Goal: Task Accomplishment & Management: Manage account settings

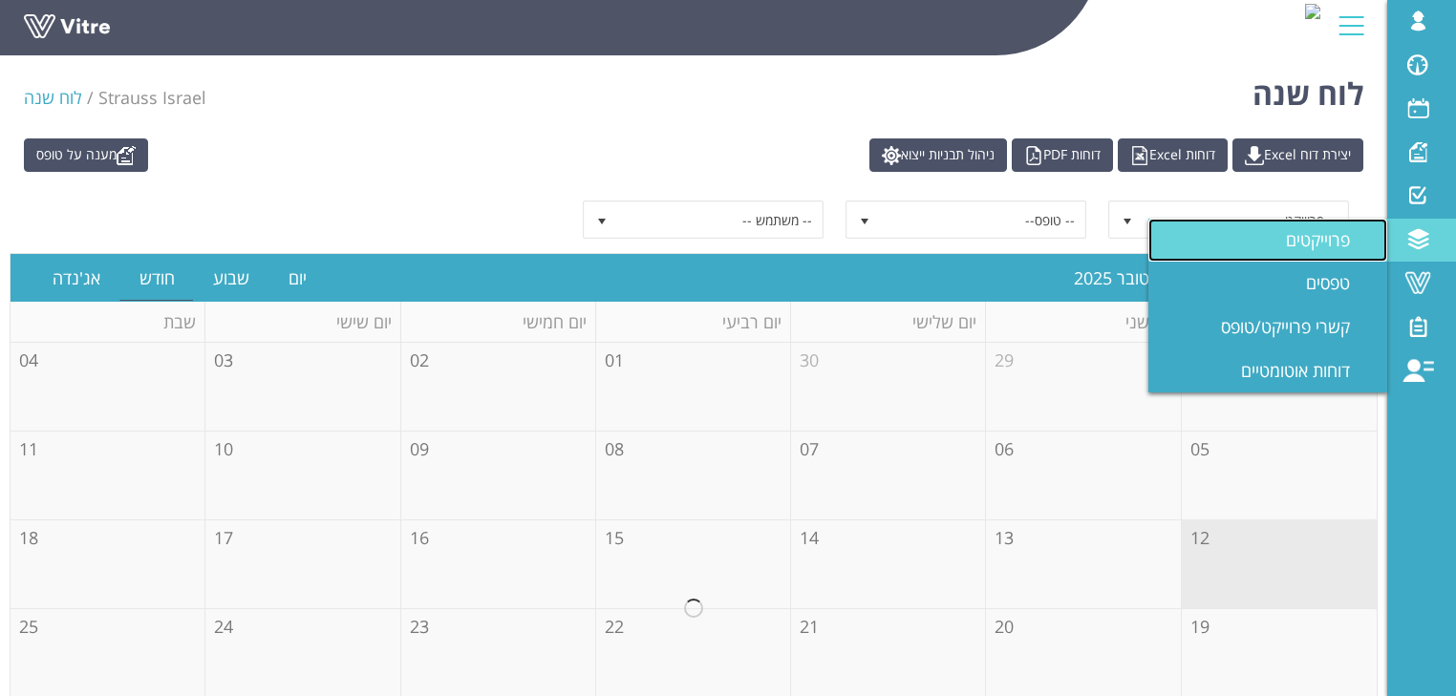
click at [1333, 241] on span "פרוייקטים" at bounding box center [1329, 239] width 87 height 23
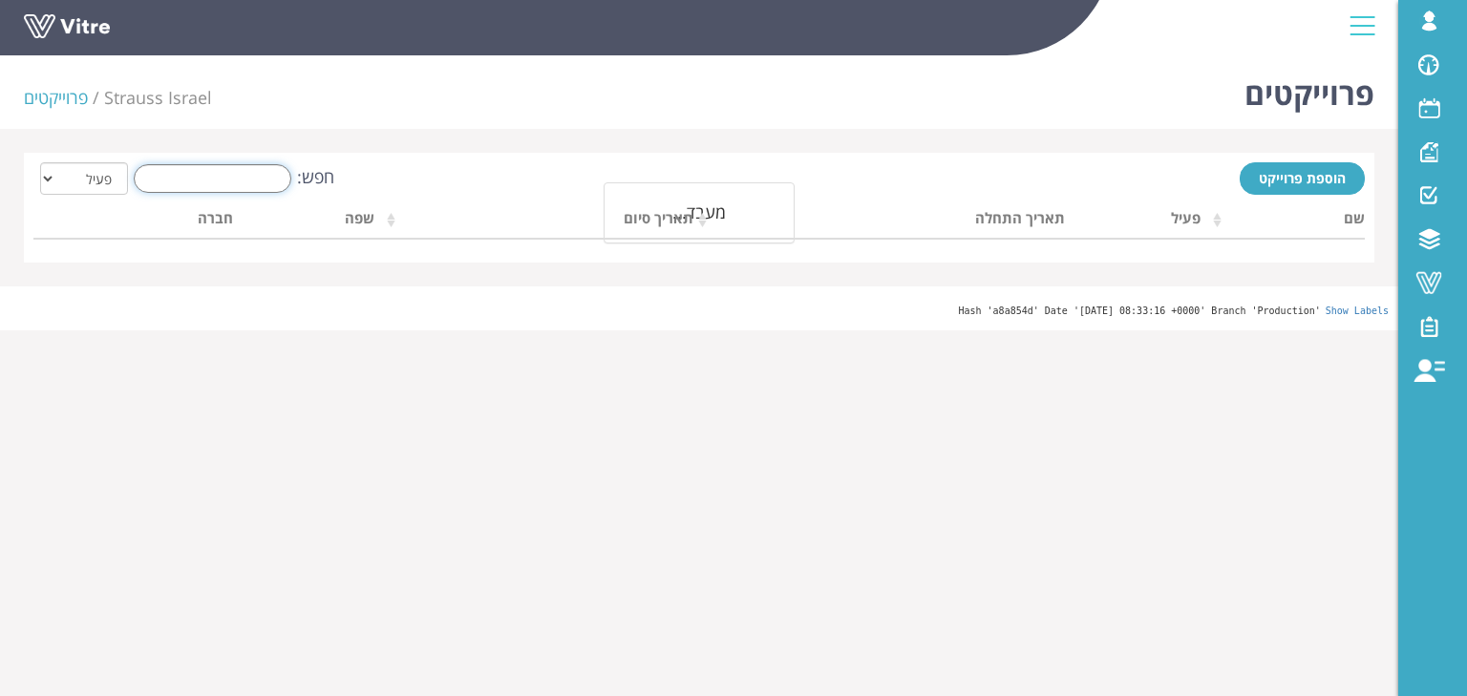
click at [237, 183] on input "חפש:" at bounding box center [213, 178] width 158 height 29
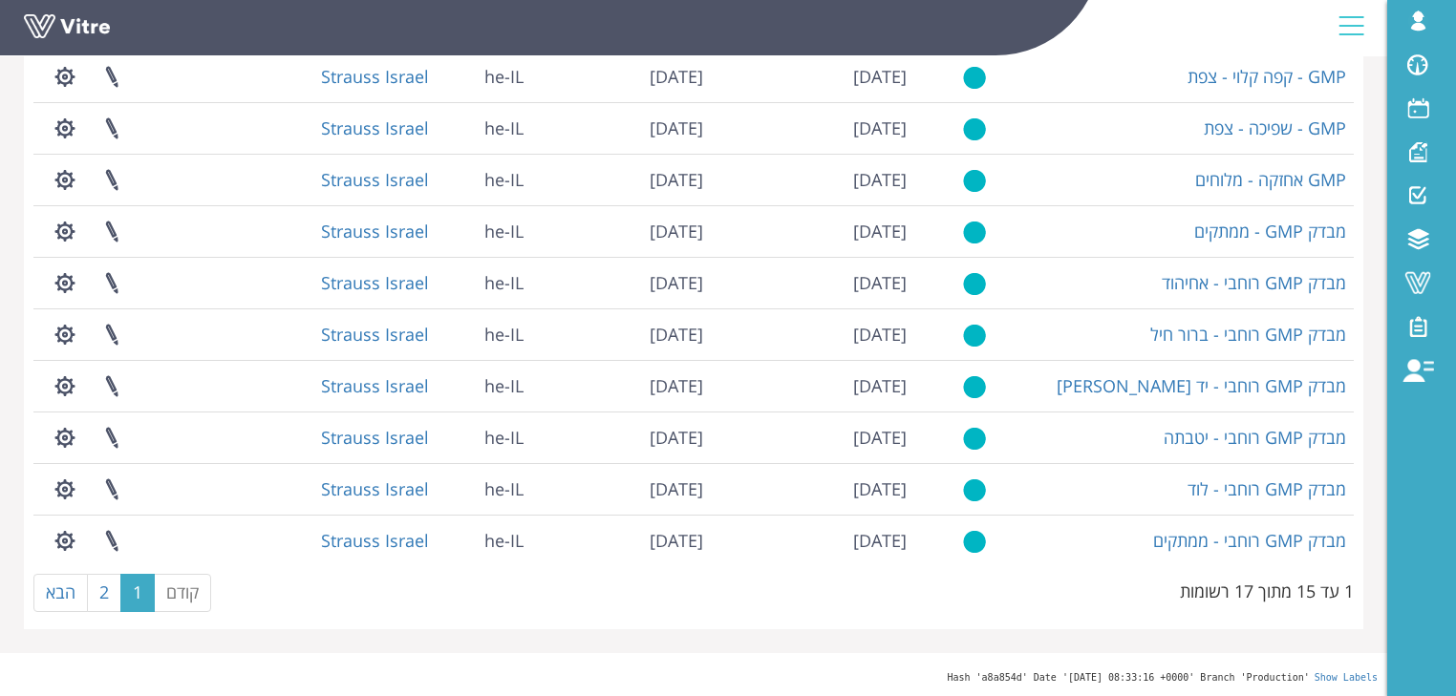
scroll to position [371, 0]
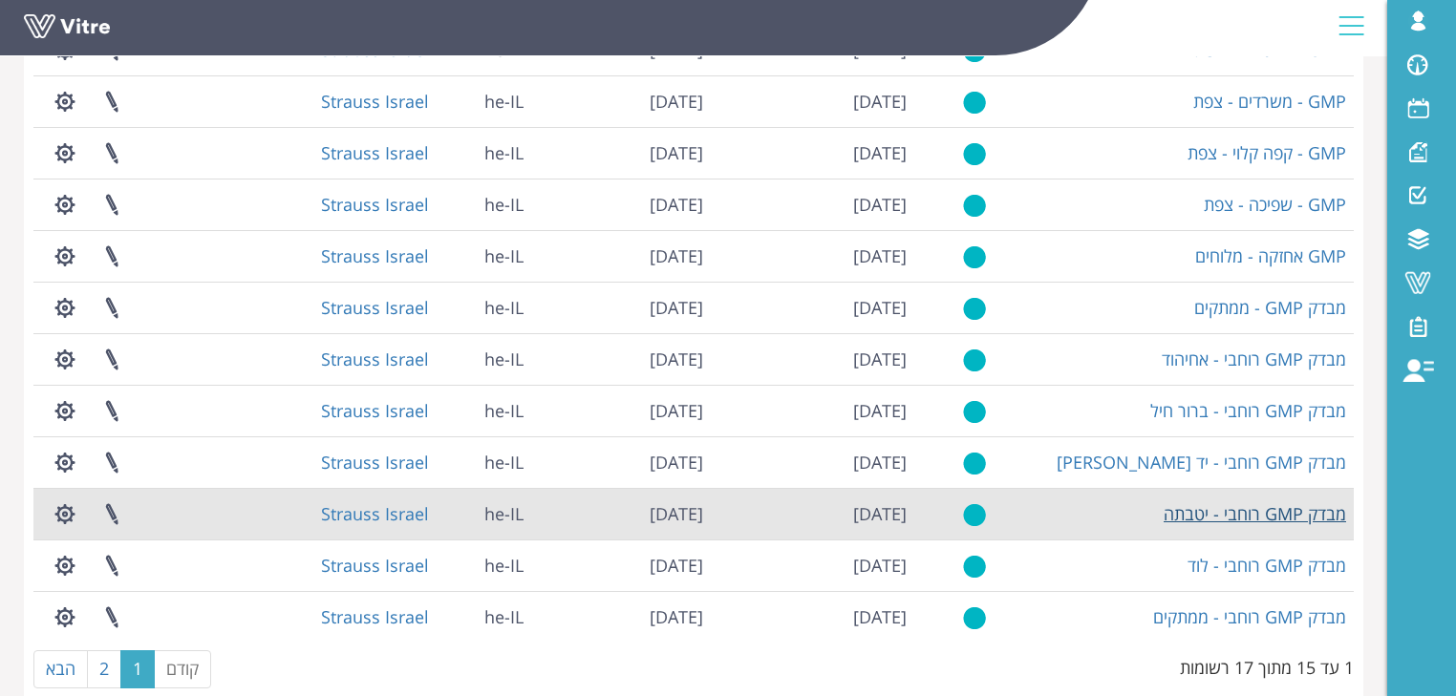
type input "GMP"
click at [1260, 516] on link "מבדק GMP רוחבי - יטבתה" at bounding box center [1254, 513] width 182 height 23
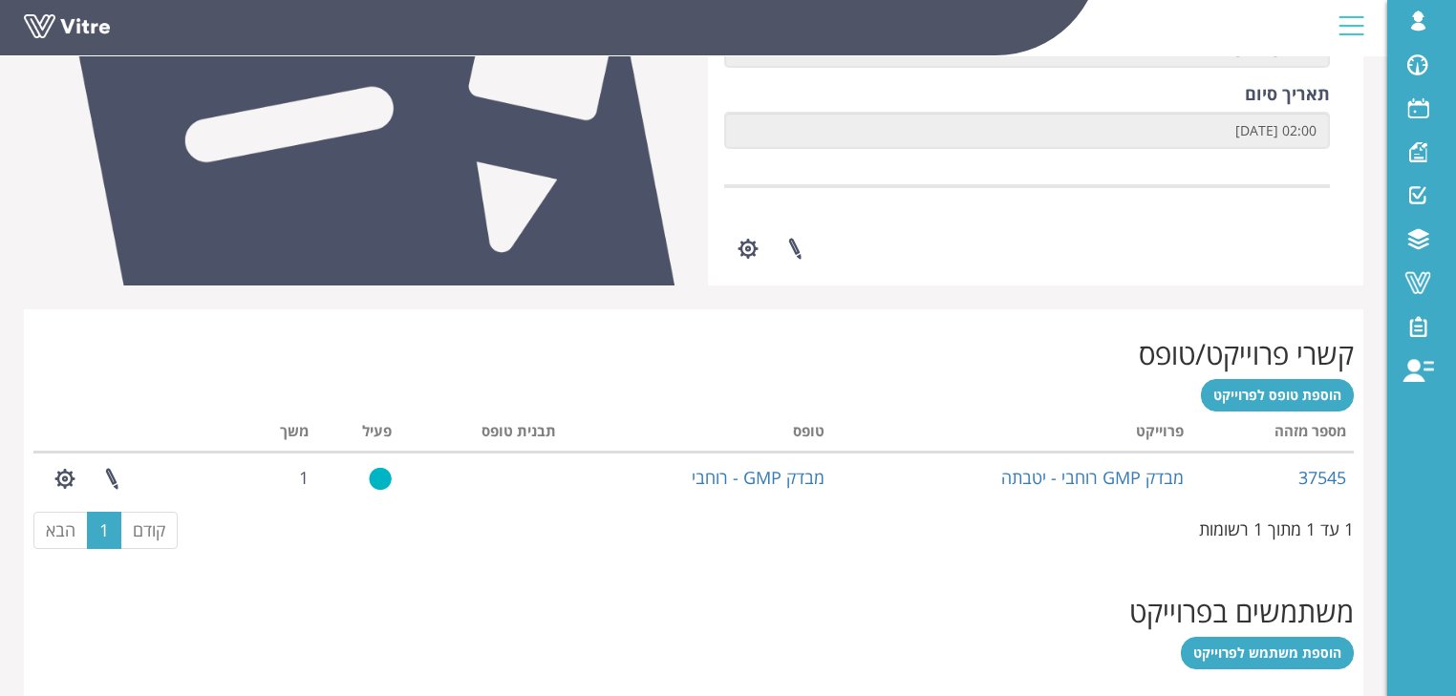
scroll to position [611, 0]
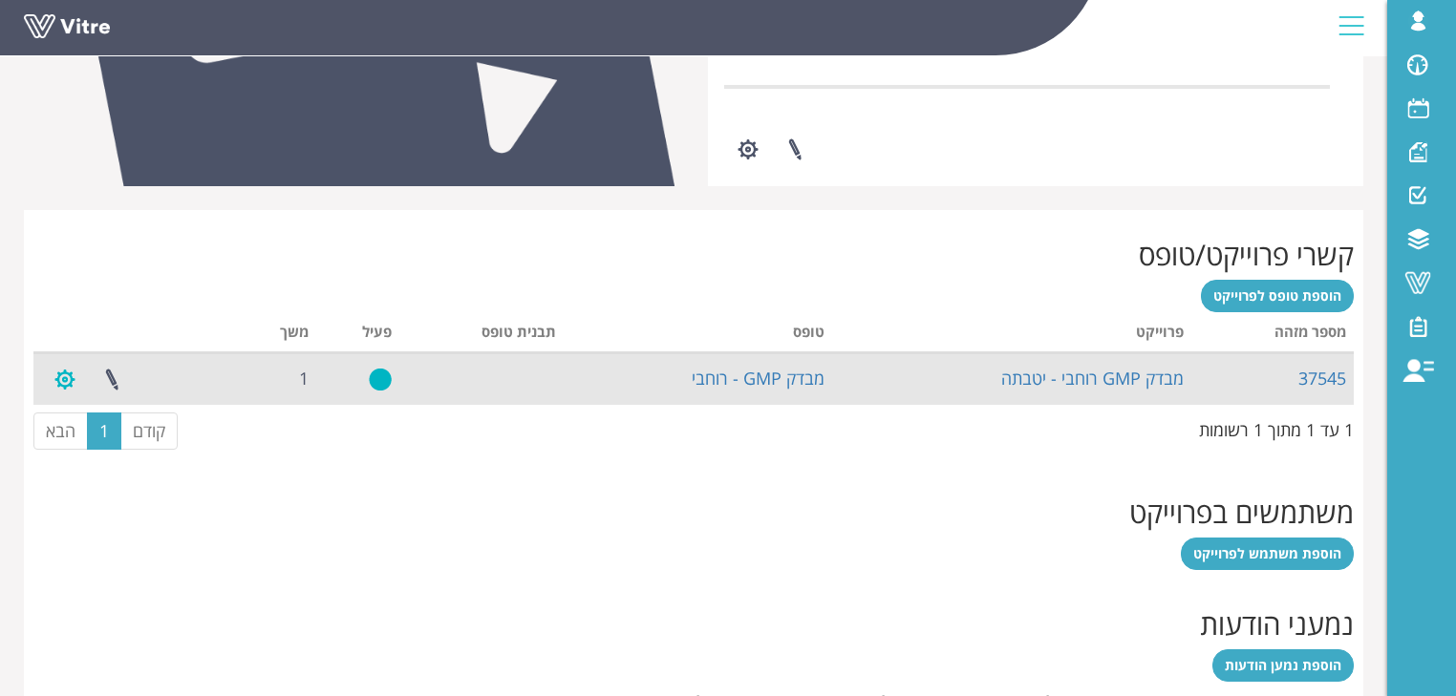
click at [61, 378] on button "button" at bounding box center [65, 379] width 48 height 51
click at [1329, 377] on link "37545" at bounding box center [1322, 378] width 48 height 23
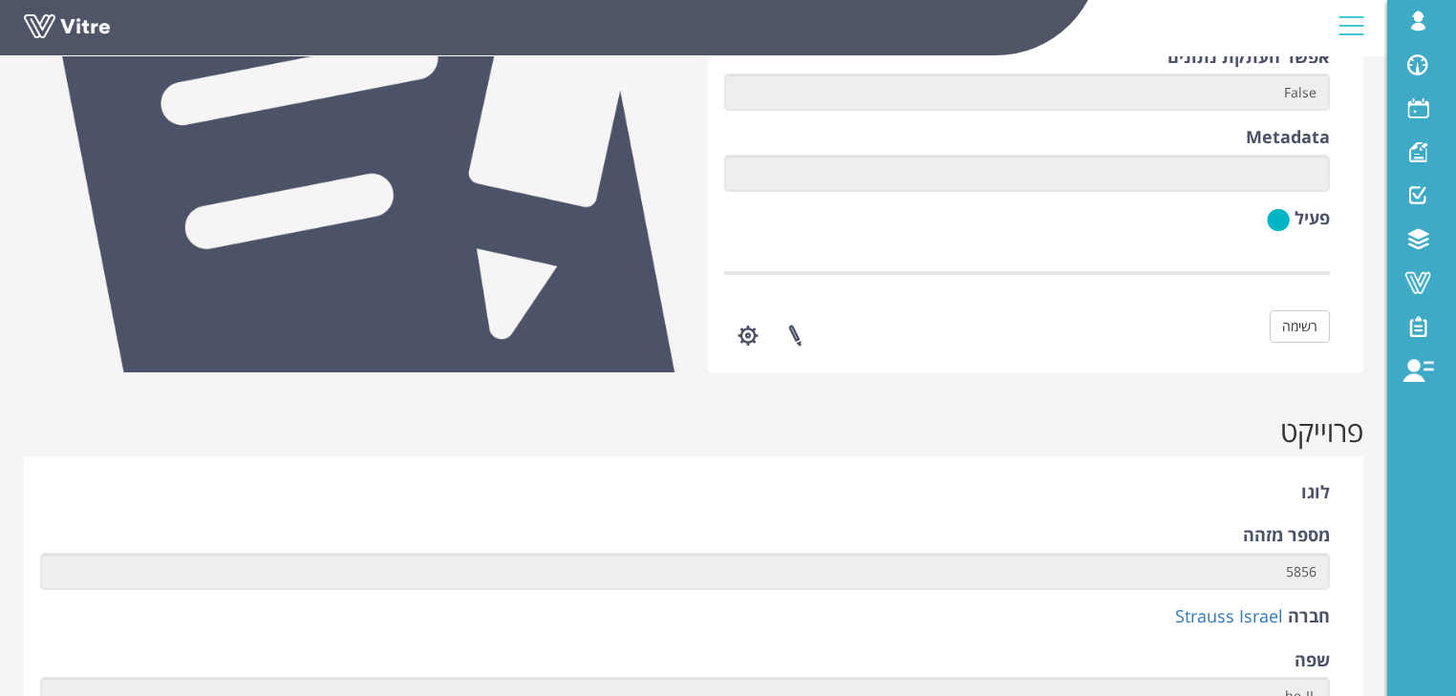
scroll to position [1197, 0]
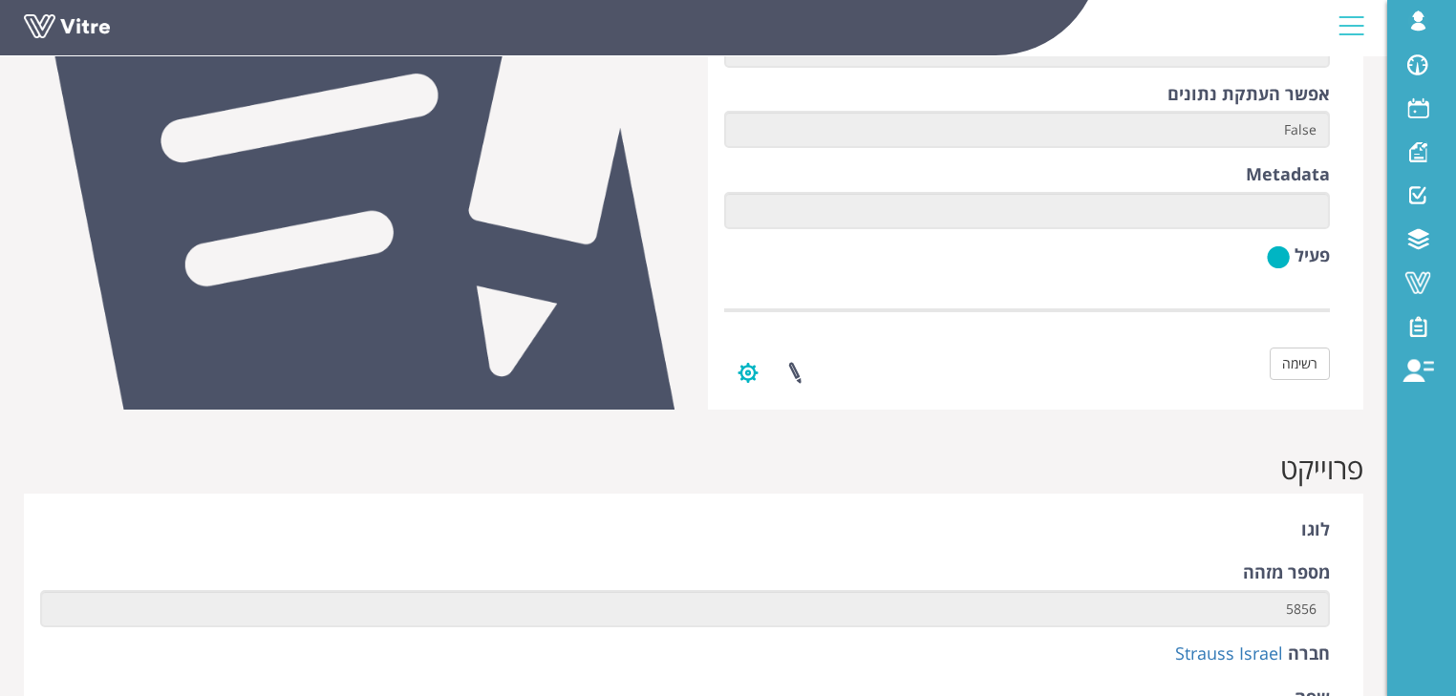
click at [745, 373] on button "button" at bounding box center [748, 373] width 48 height 51
click at [788, 415] on link "ניהול הגדרות משימה" at bounding box center [800, 418] width 151 height 25
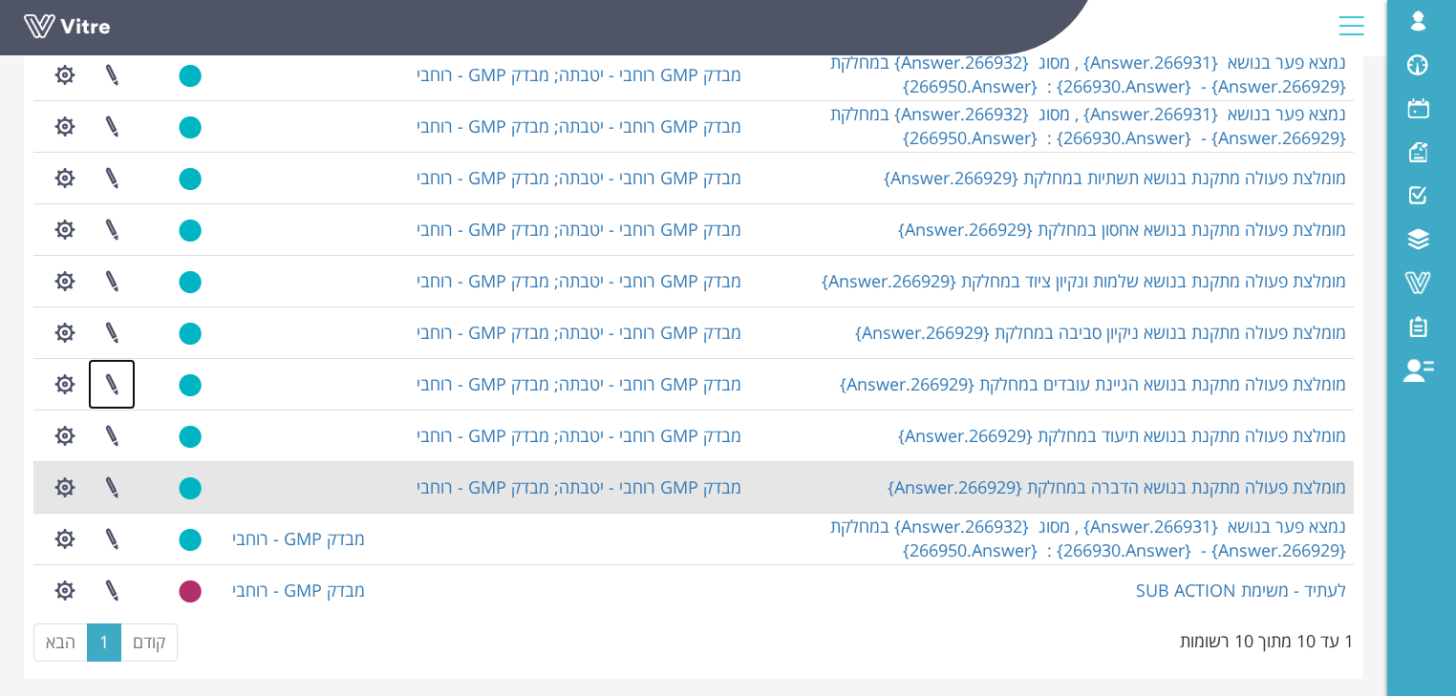
scroll to position [366, 0]
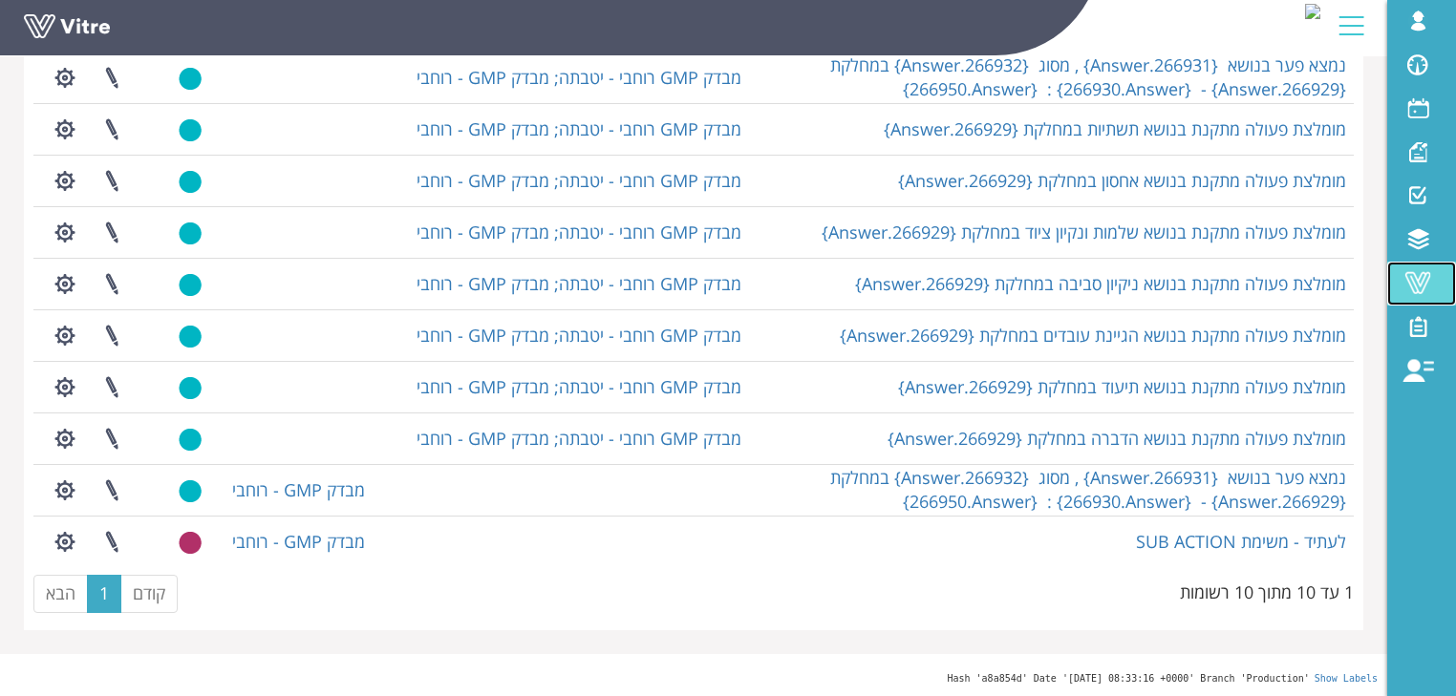
click at [1411, 284] on span at bounding box center [1417, 282] width 48 height 23
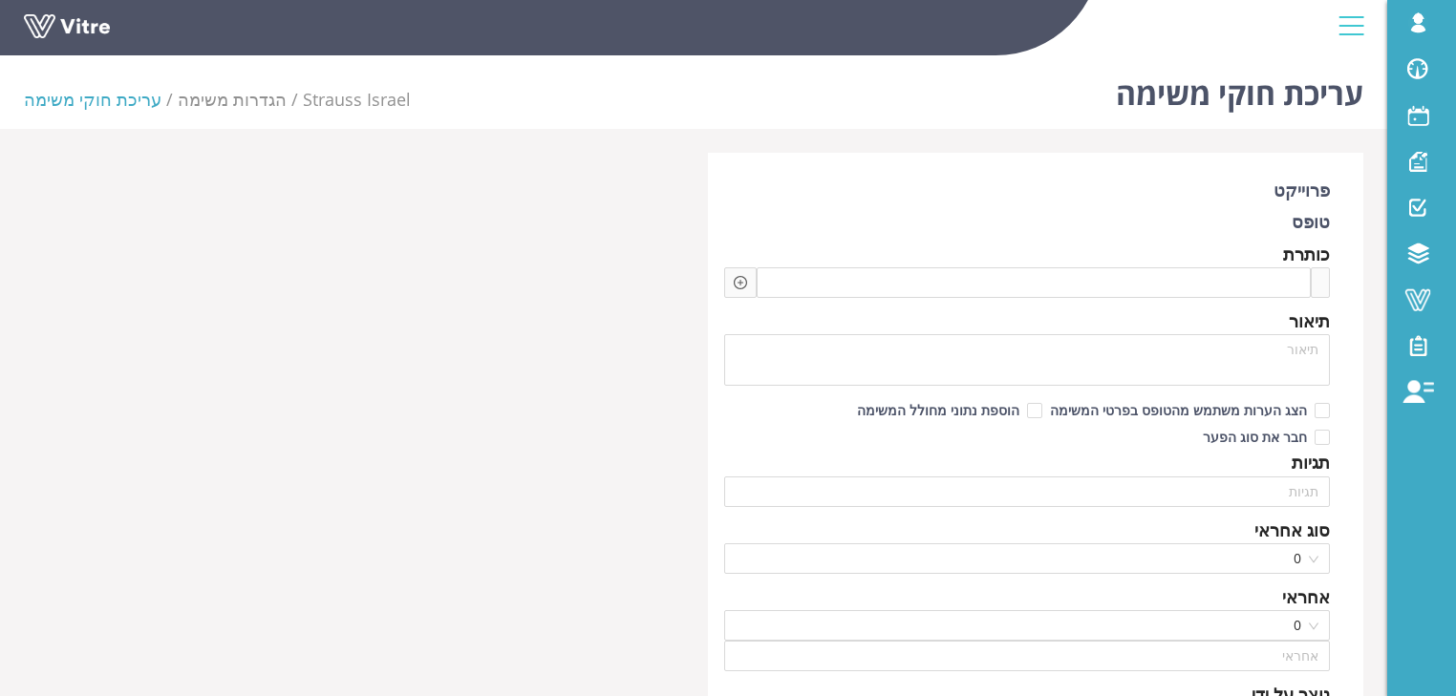
type input "Harel Smadar SU"
type input "720"
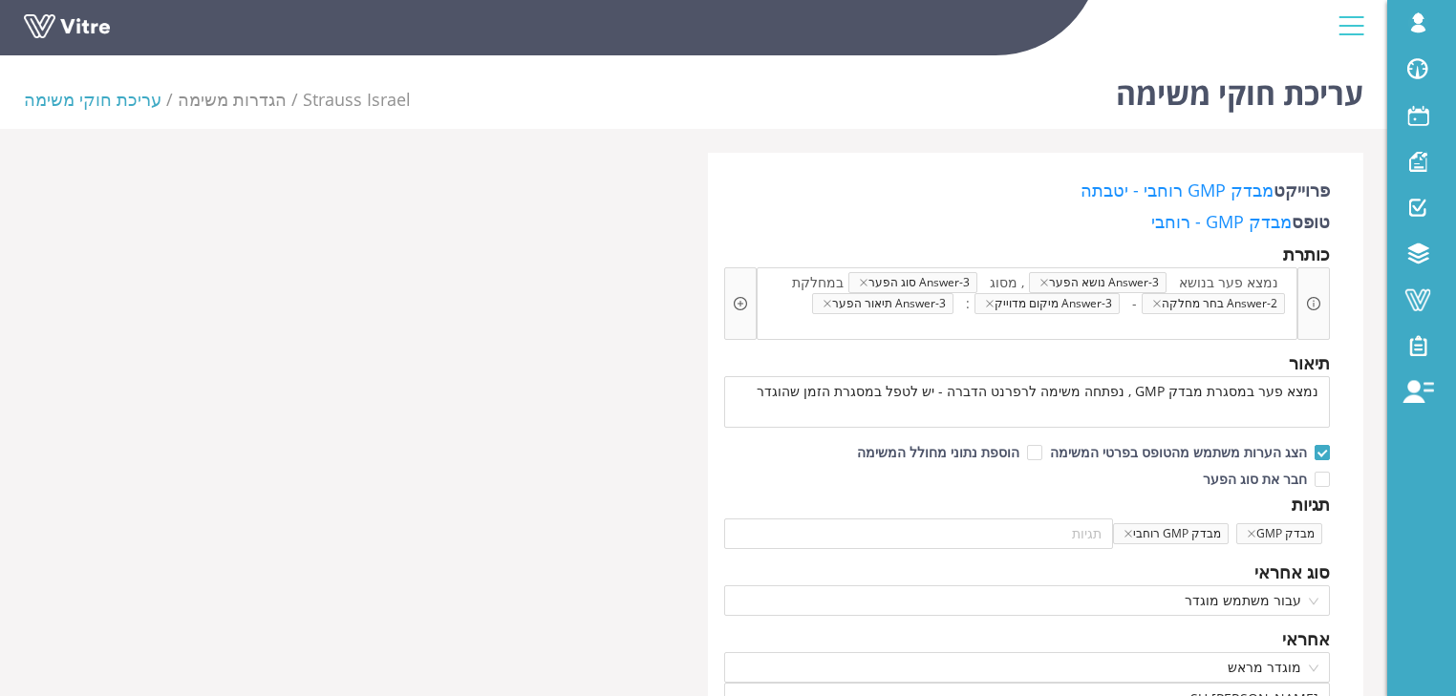
checkbox input "true"
type input "[PERSON_NAME]"
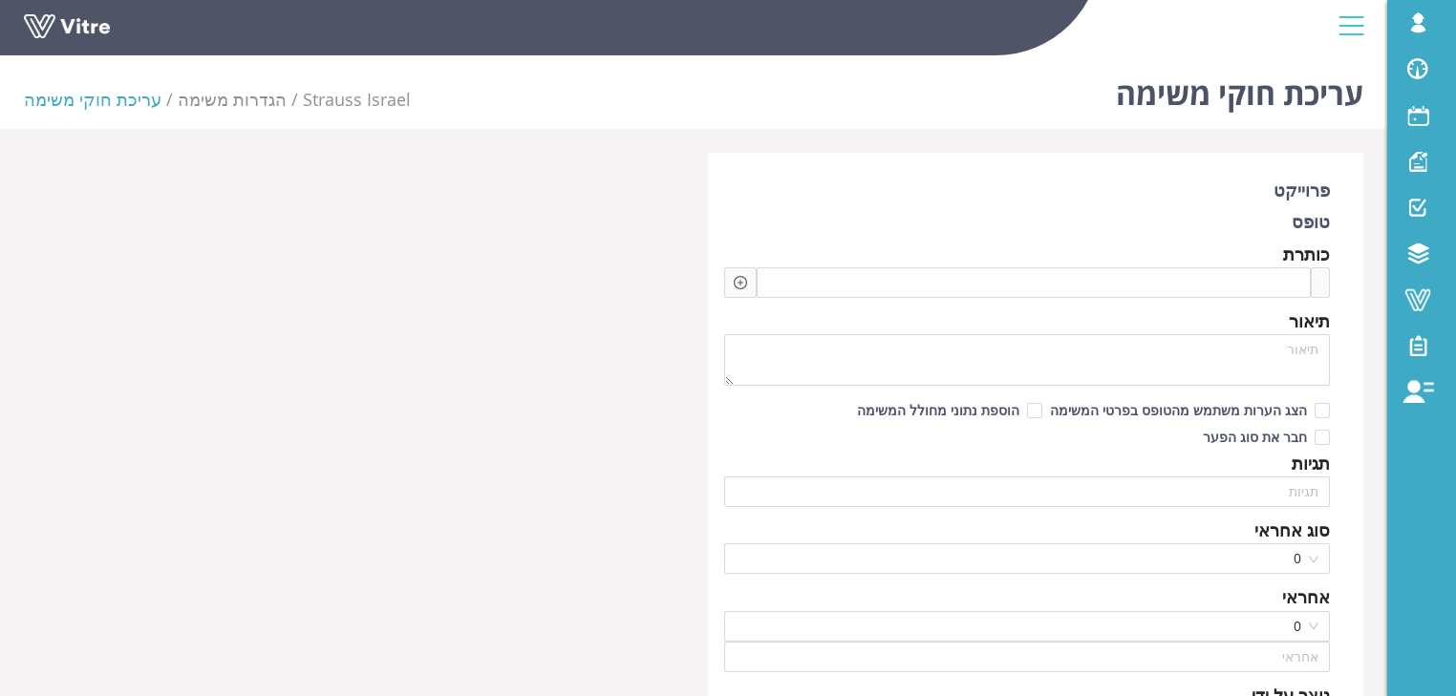
type input "[PERSON_NAME] SU"
type input "720"
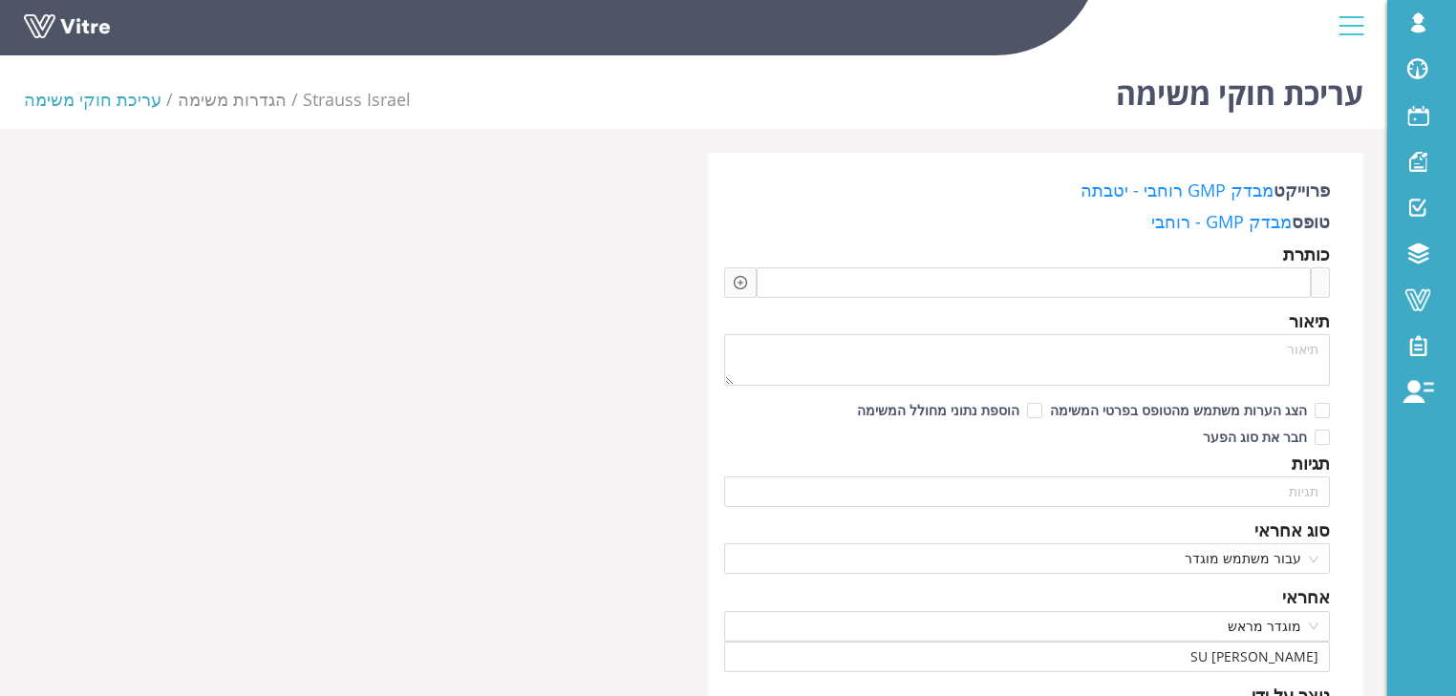
checkbox input "true"
type input "[PERSON_NAME] [PERSON_NAME]"
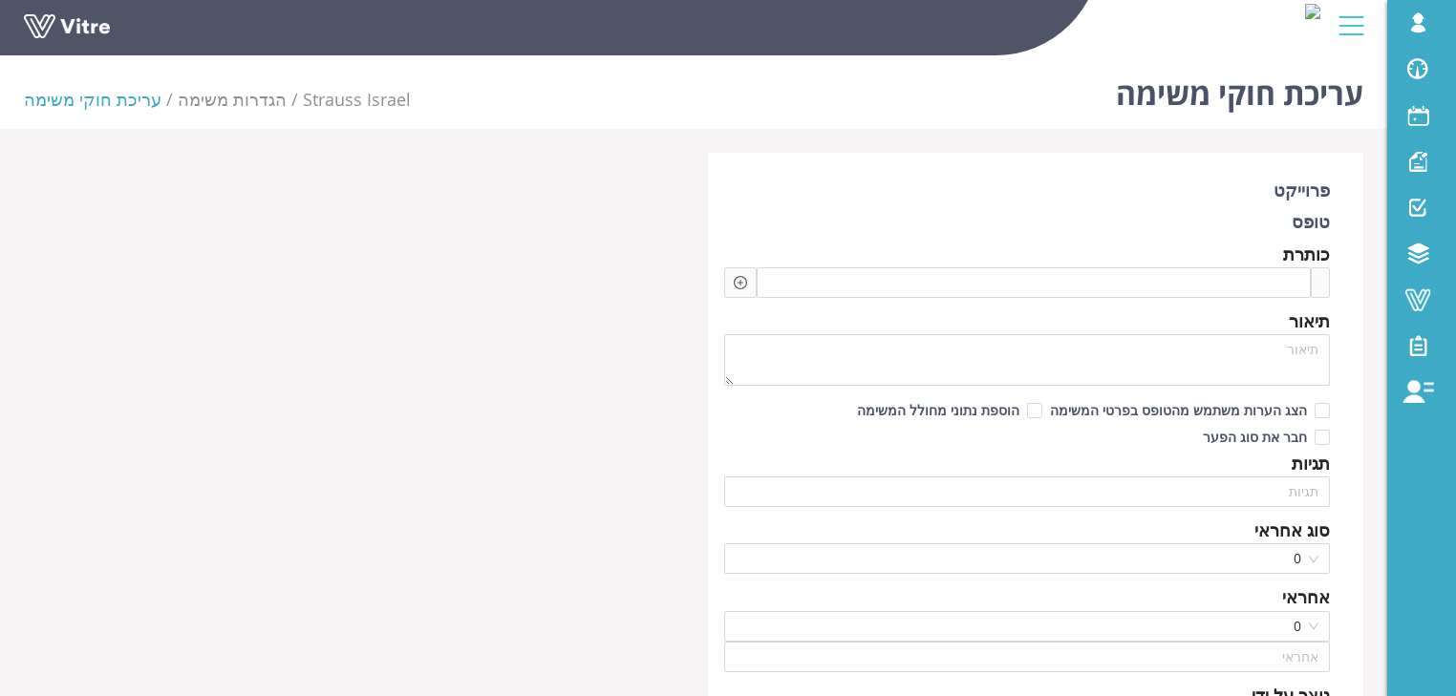
type input "[PERSON_NAME] SU"
type input "720"
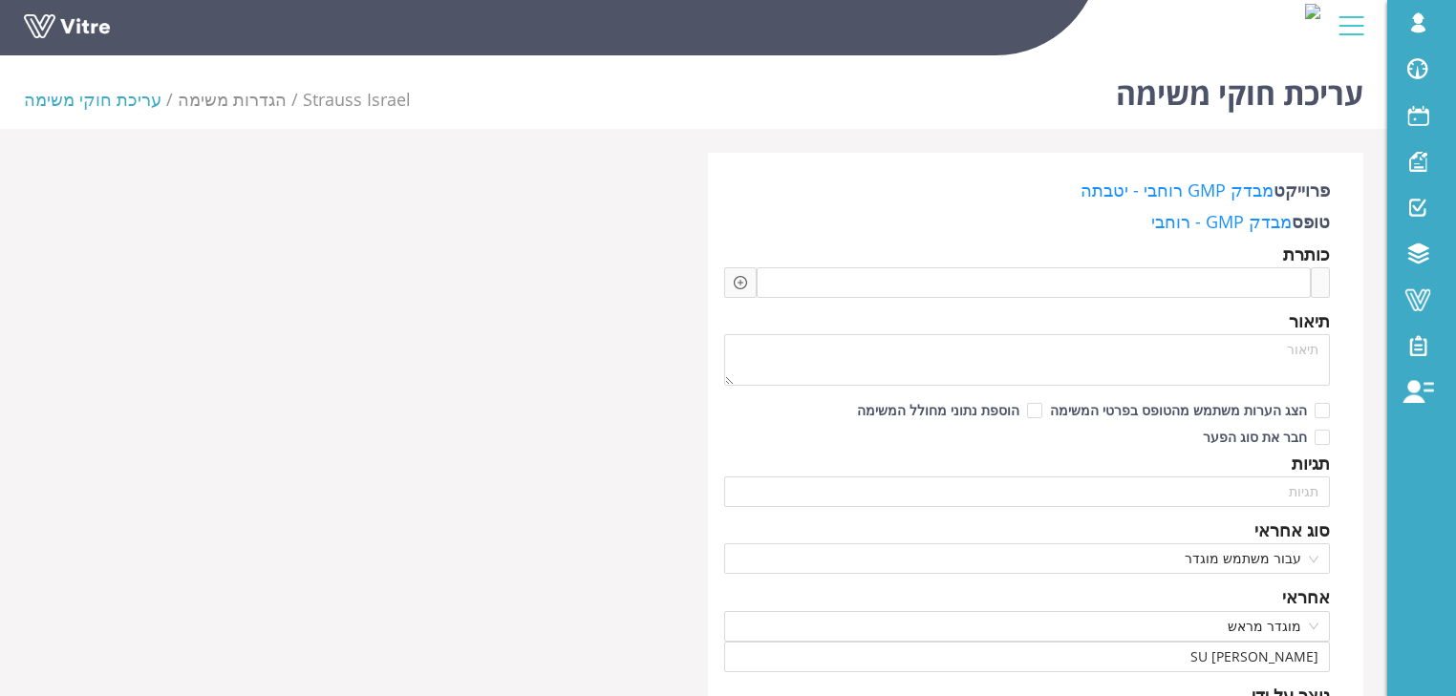
checkbox input "true"
type input "[PERSON_NAME]'"
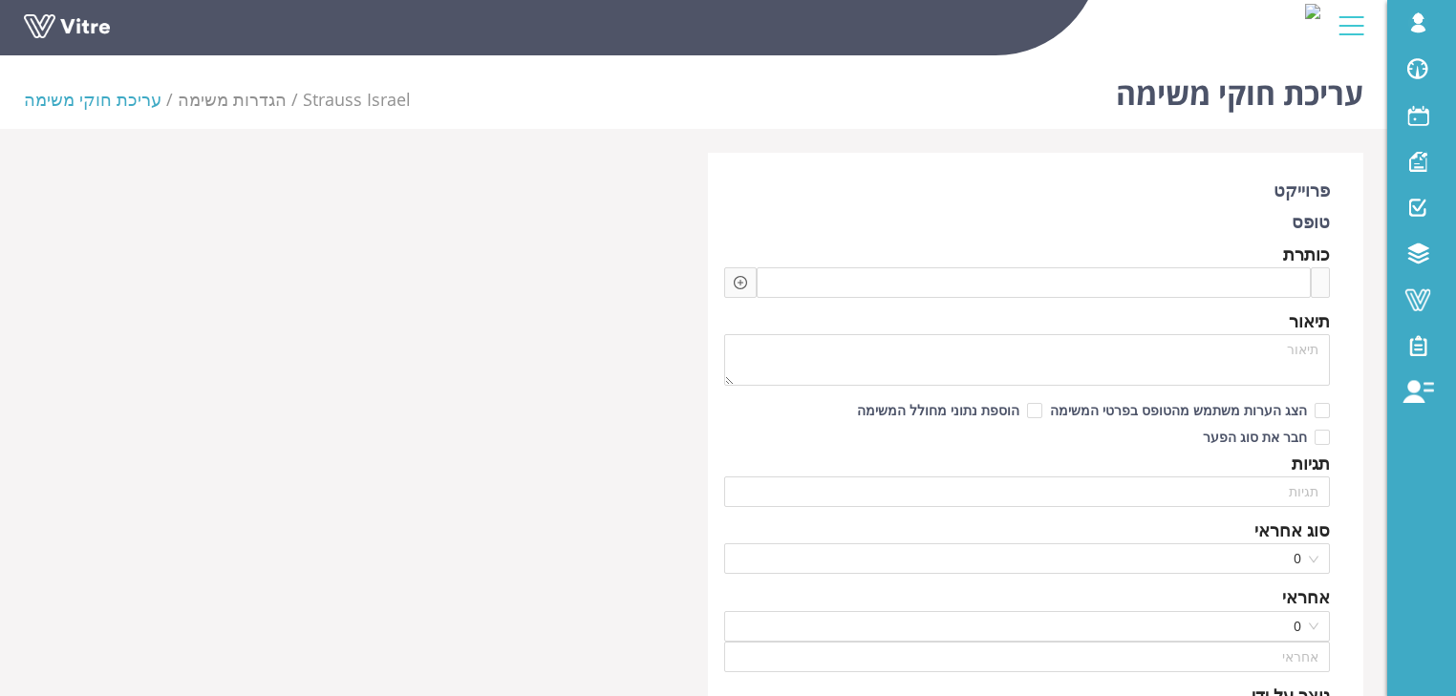
type input "[PERSON_NAME] SU"
type input "720"
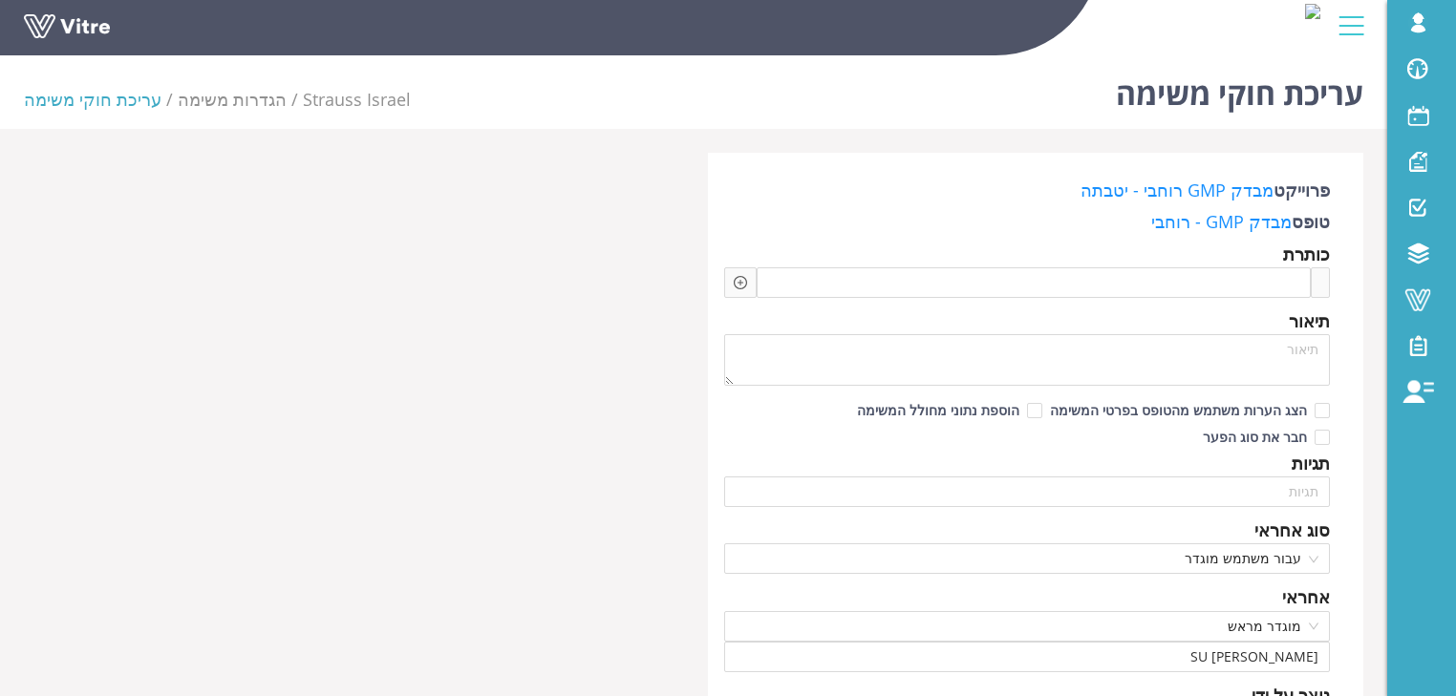
checkbox input "true"
type input "[PERSON_NAME]'"
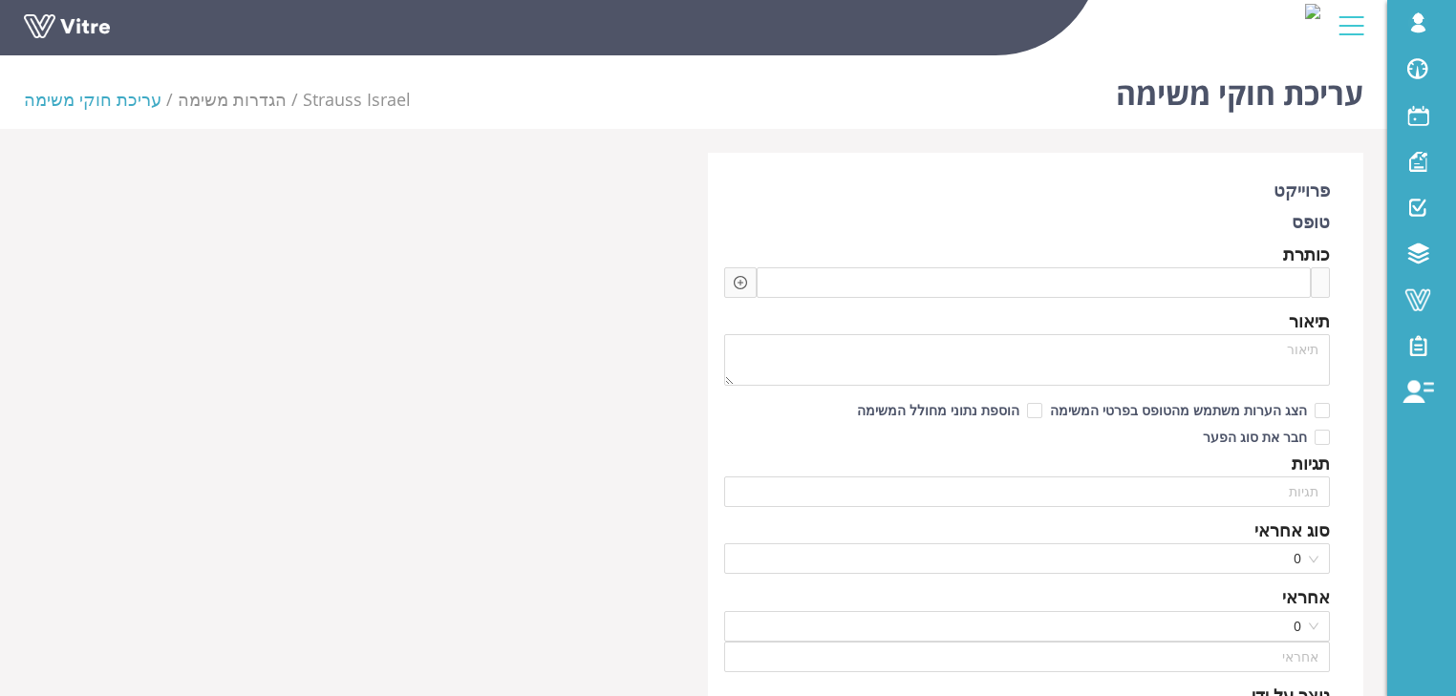
type input "[PERSON_NAME] SU"
type input "720"
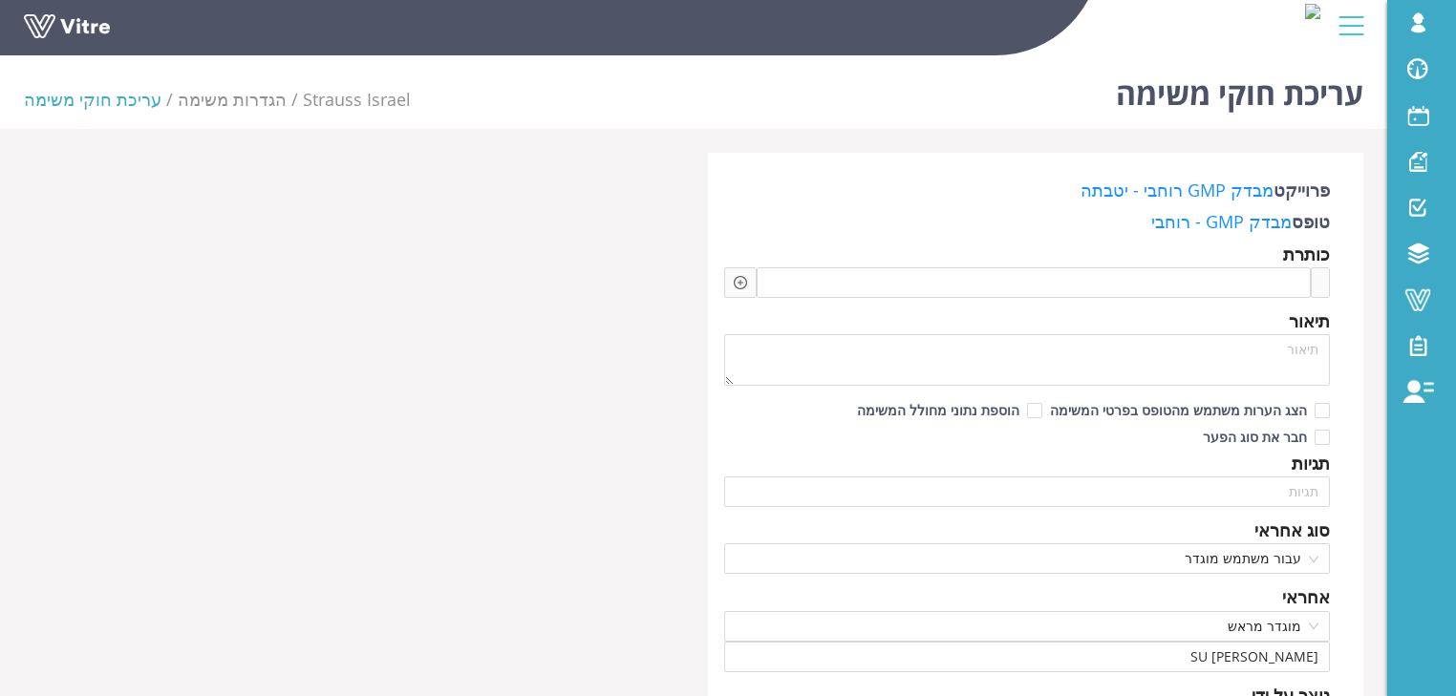
checkbox input "true"
type input "דודיק זקן"
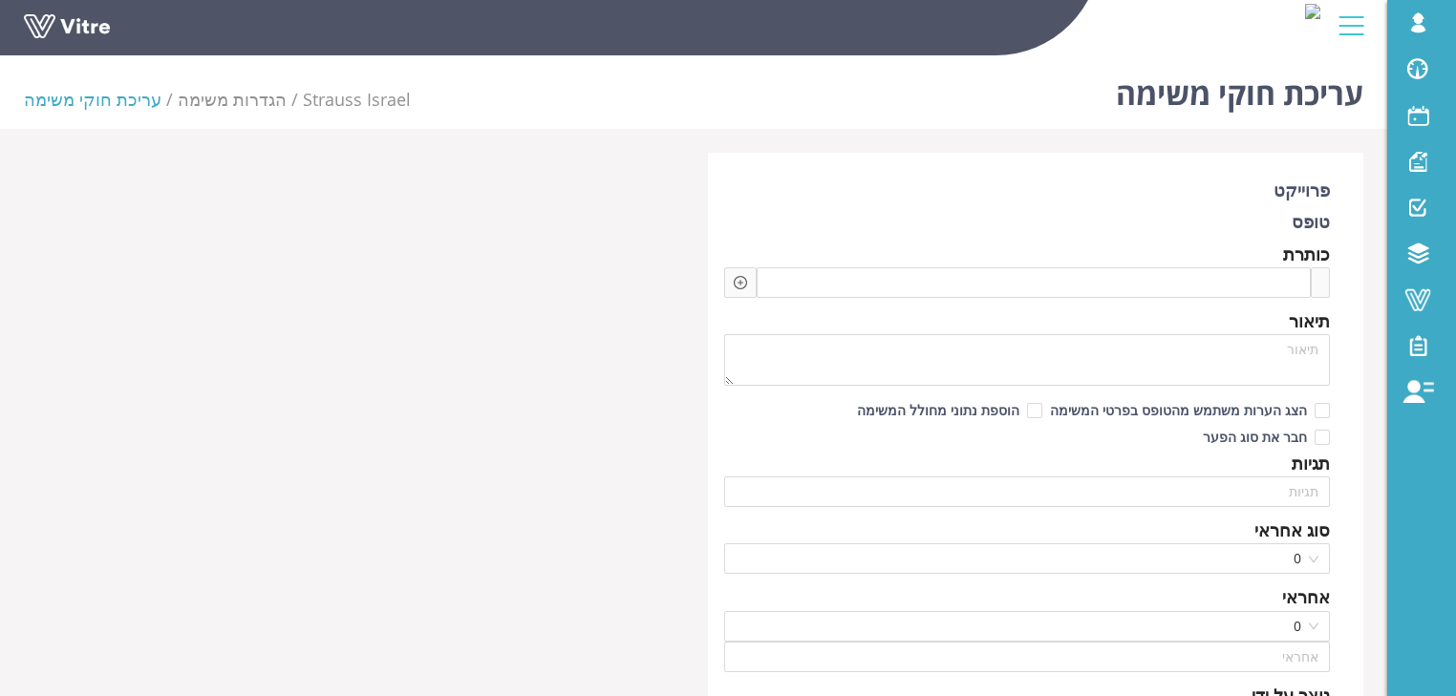
type input "[PERSON_NAME] SU"
type input "720"
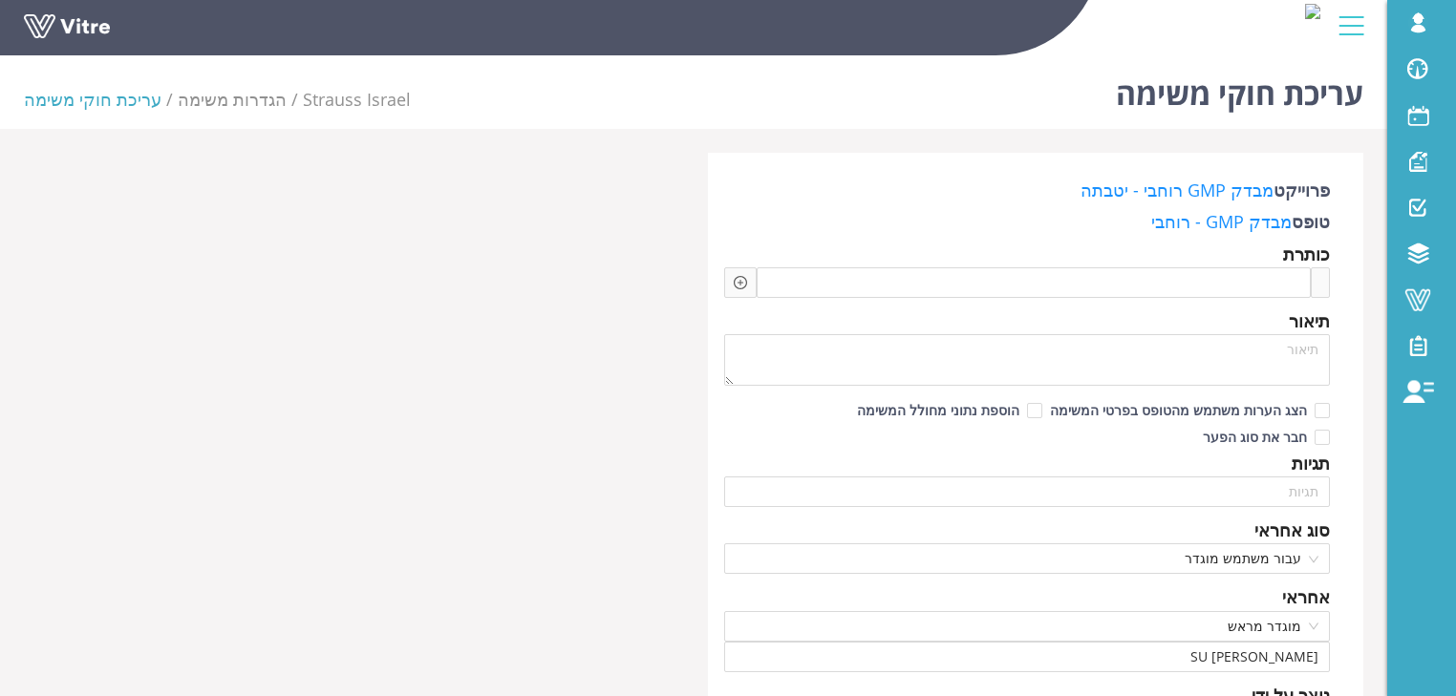
checkbox input "true"
type input "[PERSON_NAME]'"
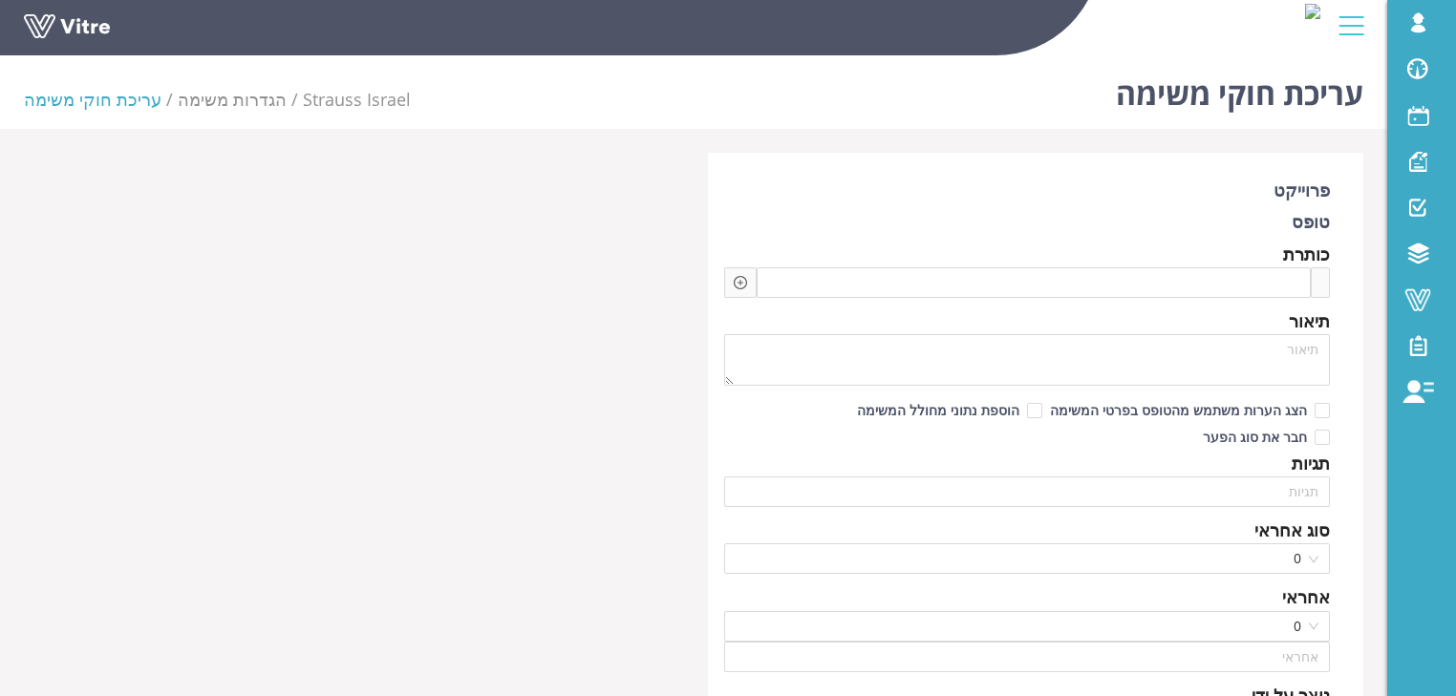
type input "[PERSON_NAME] SU"
type input "720"
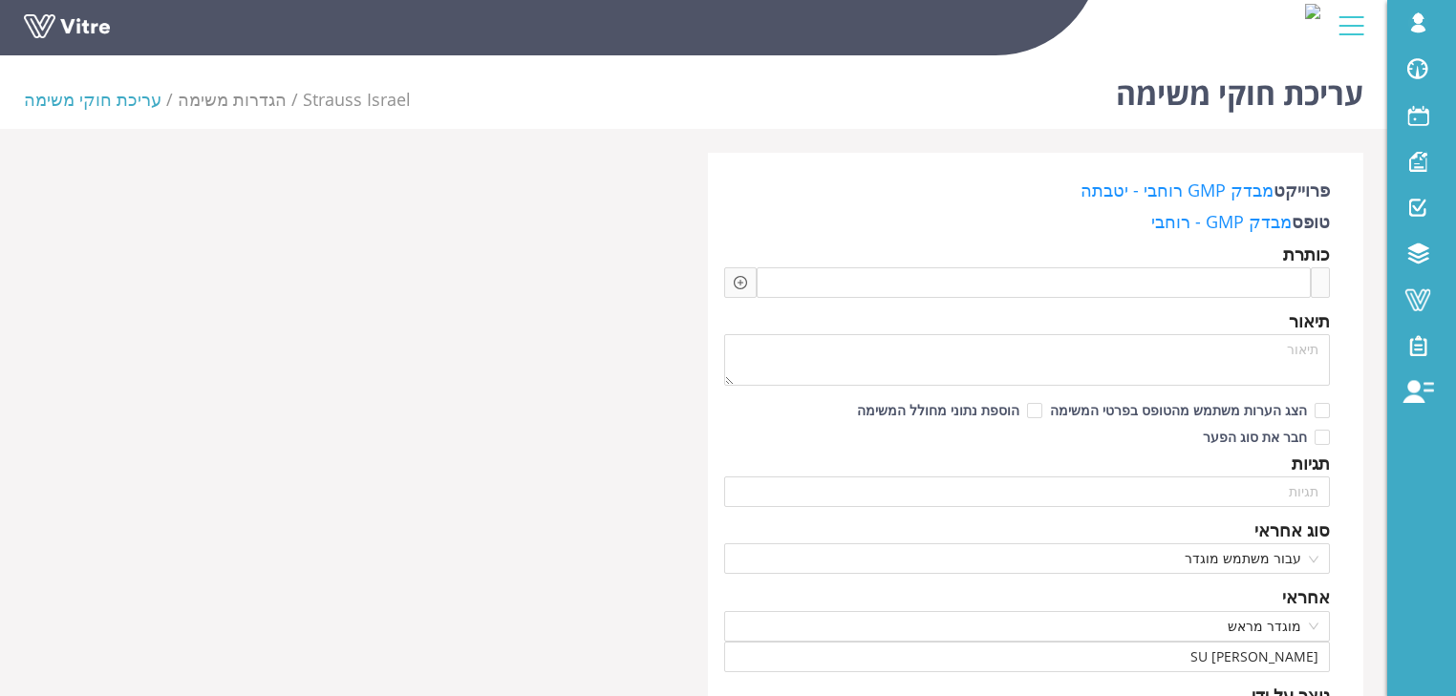
checkbox input "true"
type input "[PERSON_NAME]'"
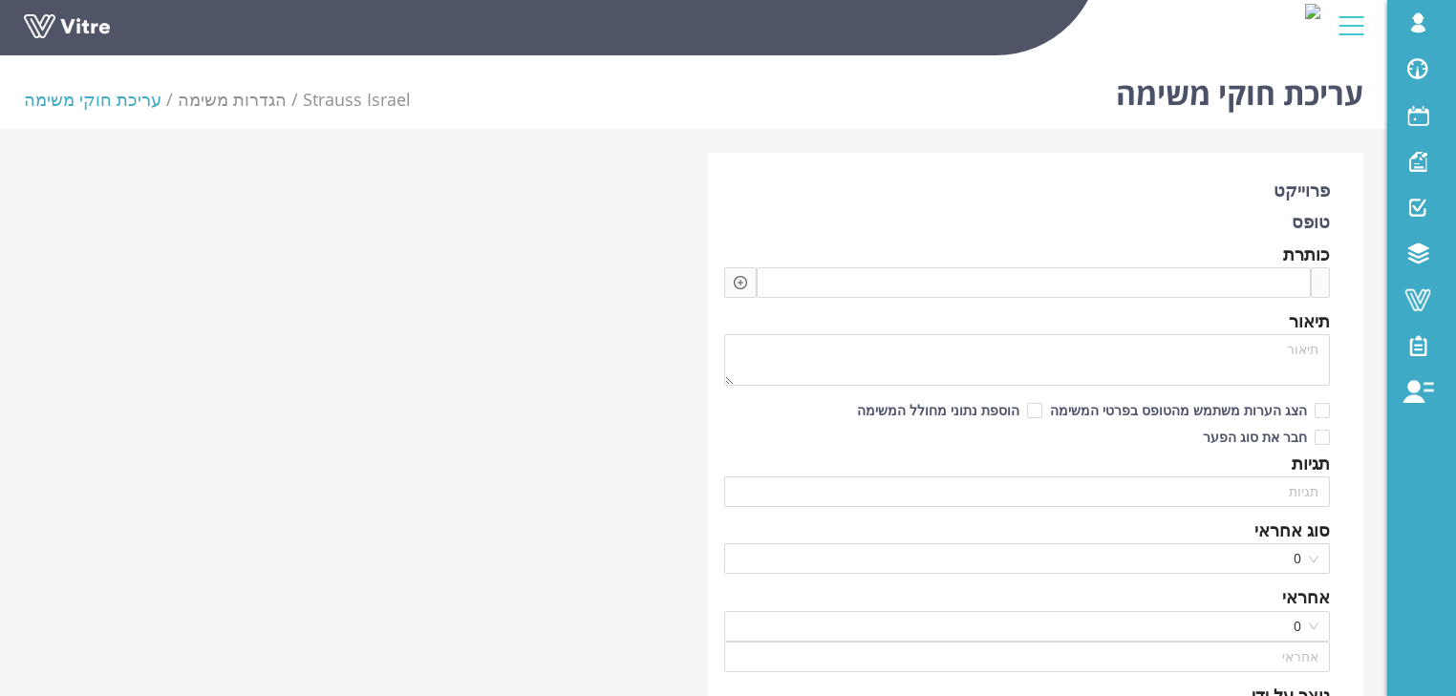
type input "[PERSON_NAME] SU"
type input "720"
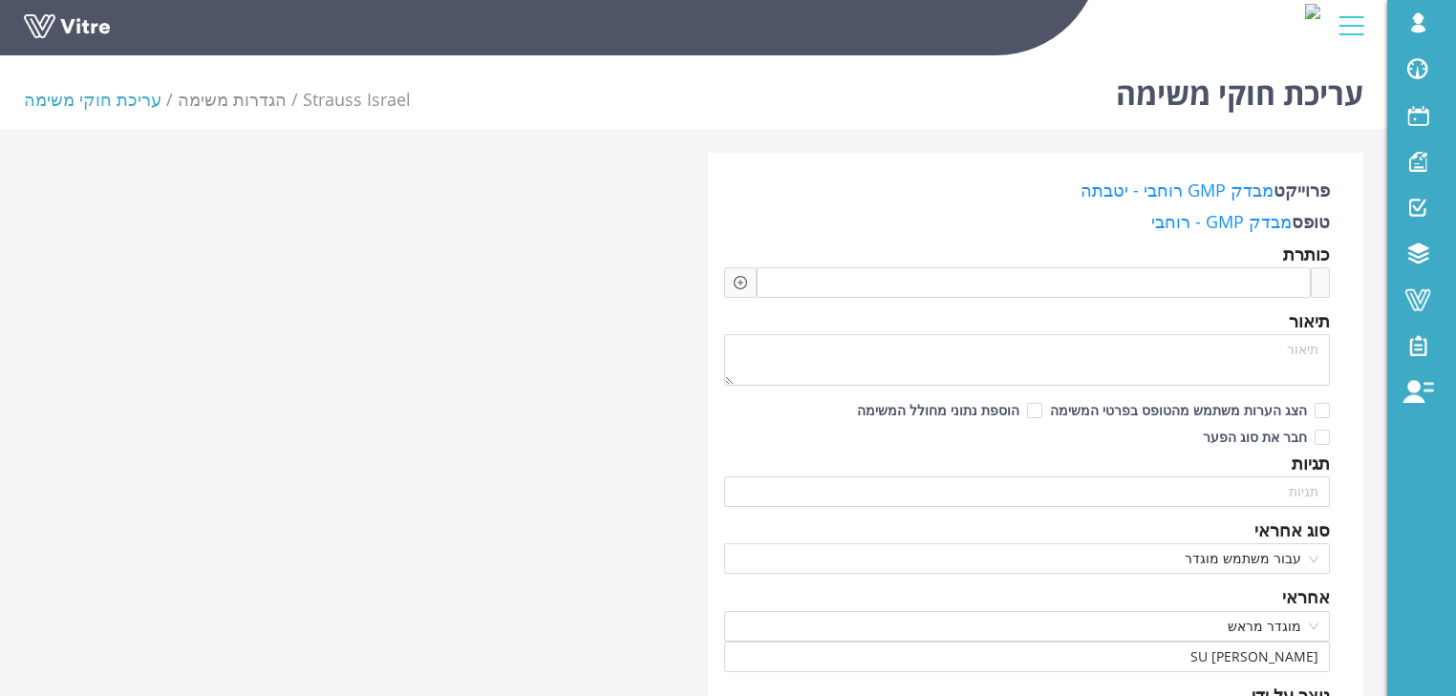
checkbox input "true"
type input "[PERSON_NAME]'"
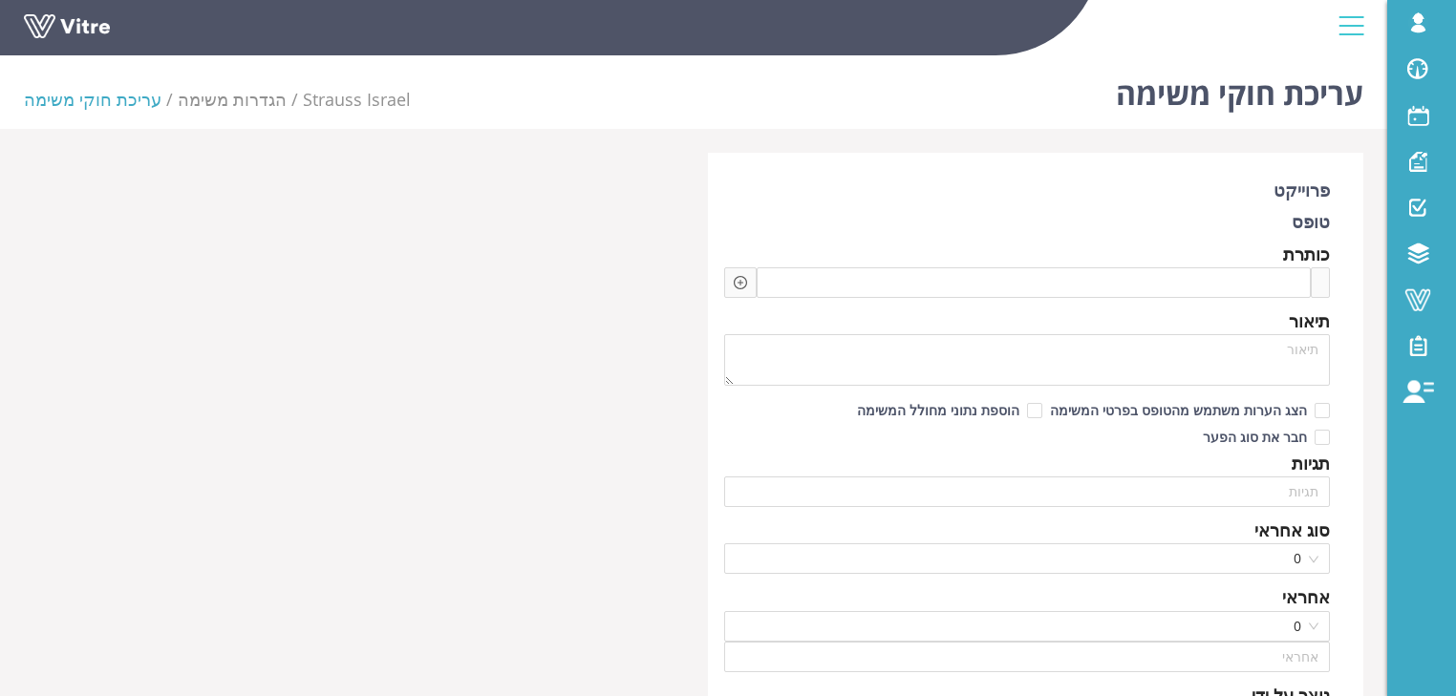
type input "[PERSON_NAME] SU"
type input "720"
checkbox input "true"
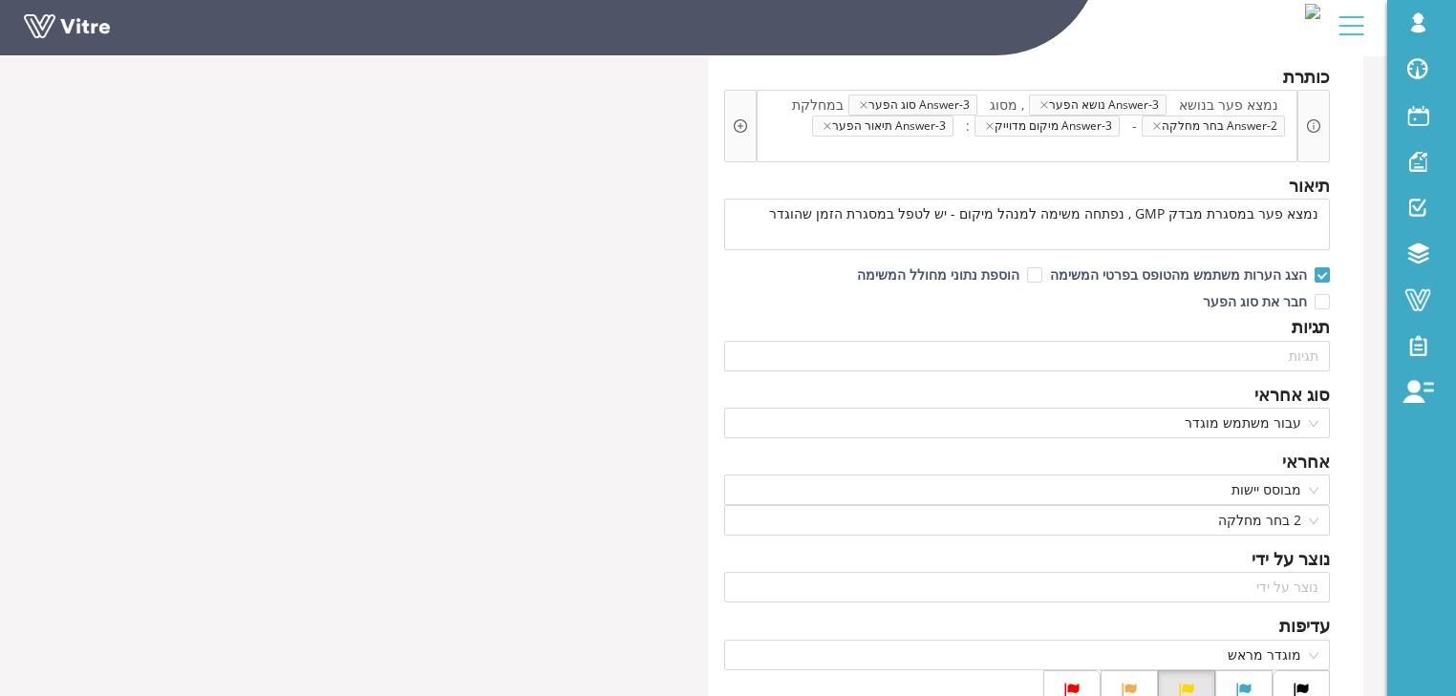
scroll to position [153, 0]
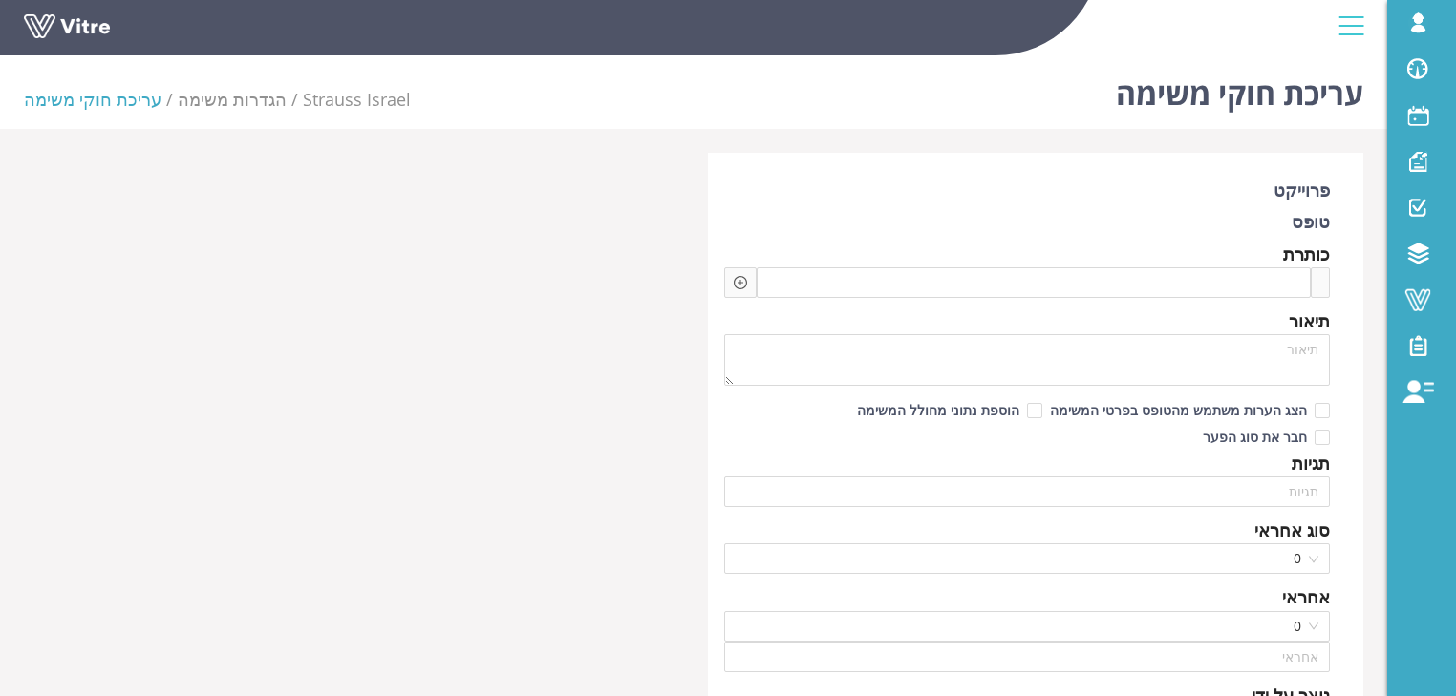
type input "[PERSON_NAME] SU"
type input "720"
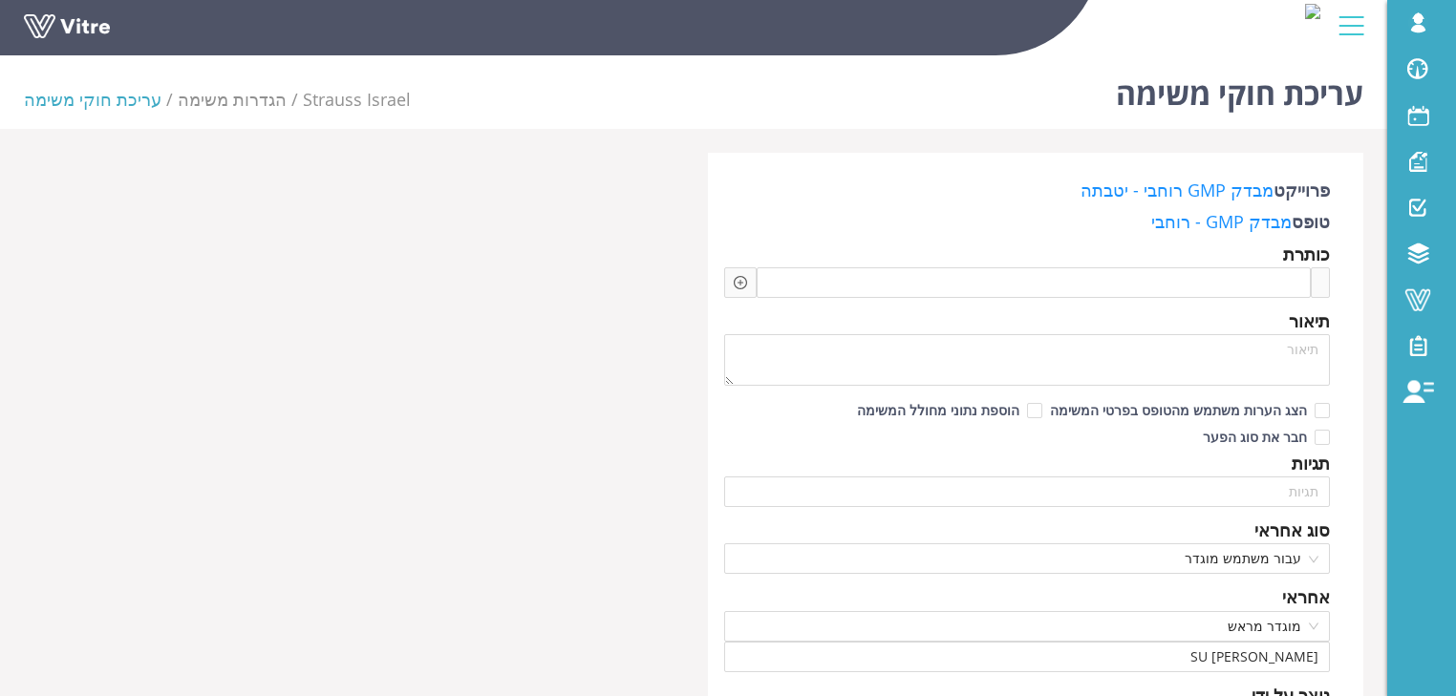
checkbox input "true"
type input "מרים ארינוביץ'"
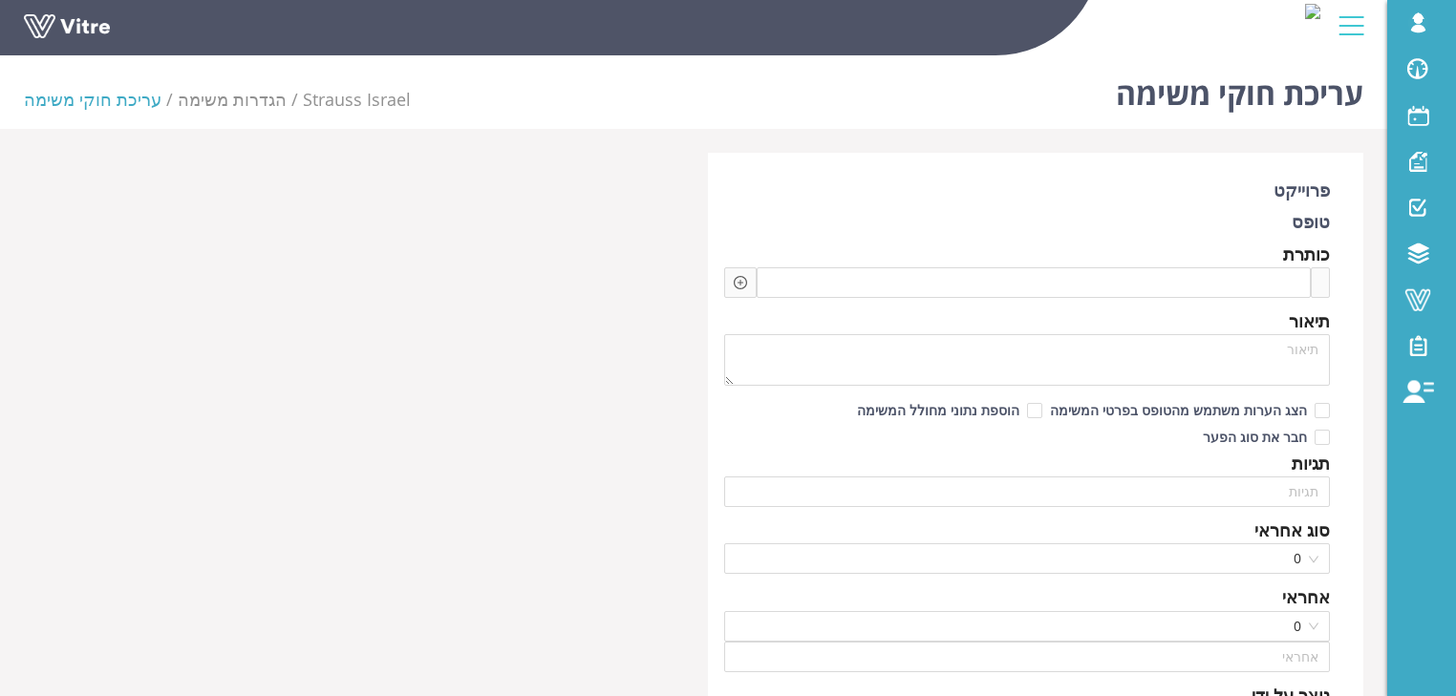
type input "[PERSON_NAME] SU"
type input "720"
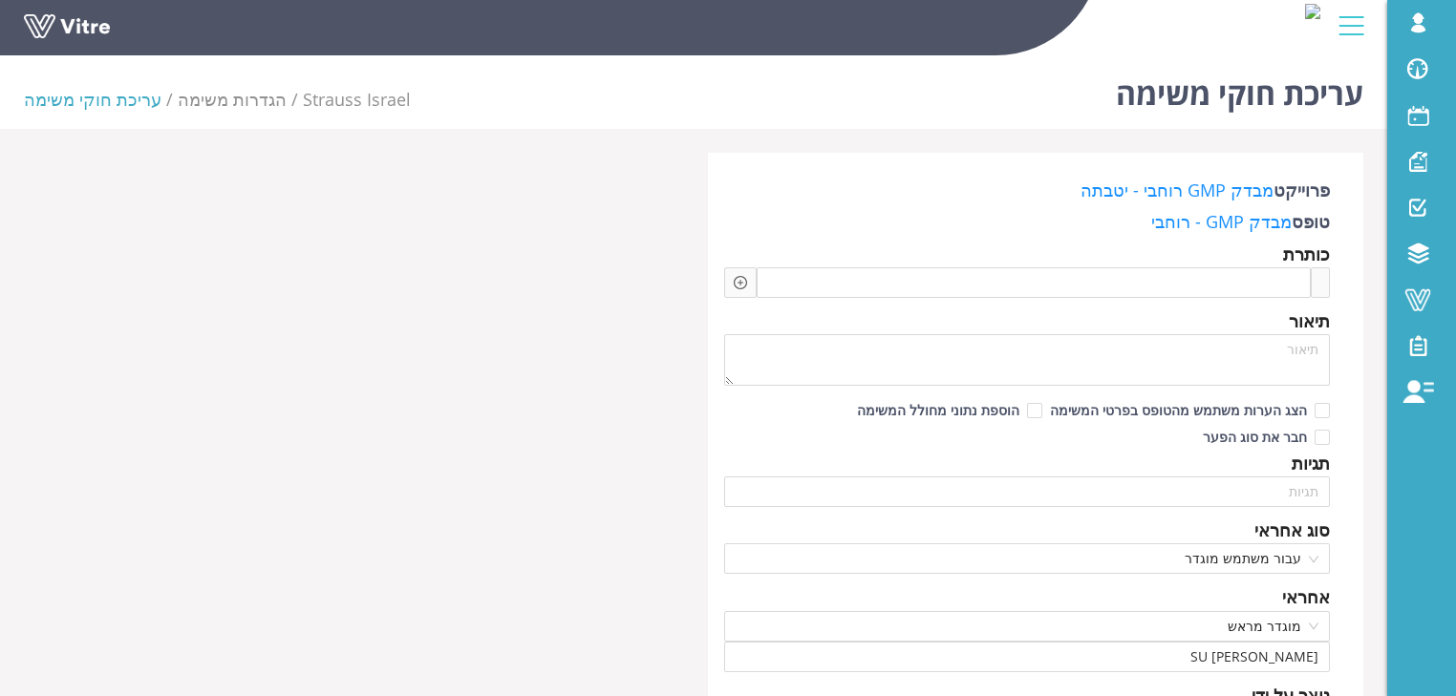
checkbox input "true"
type input "עדי חורב"
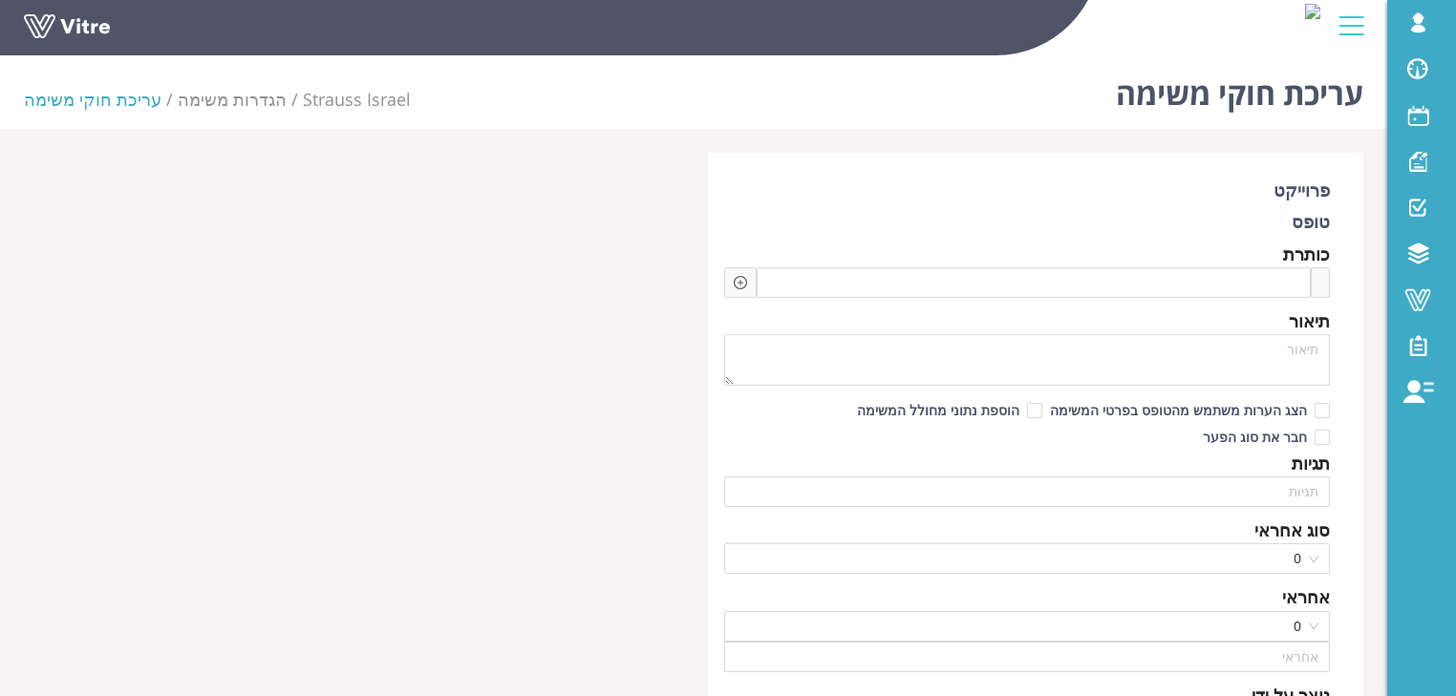
type input "[PERSON_NAME] SU"
type input "720"
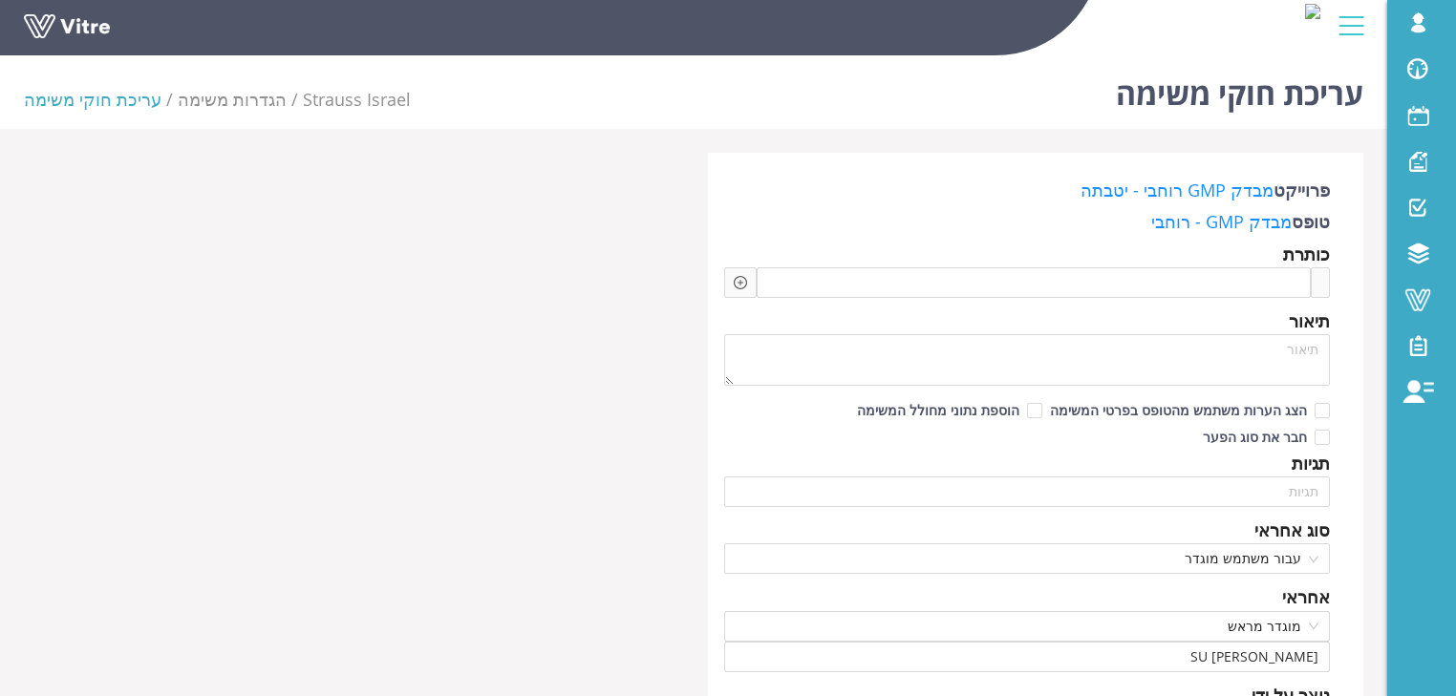
checkbox input "true"
type input "מרים ארינוביץ'"
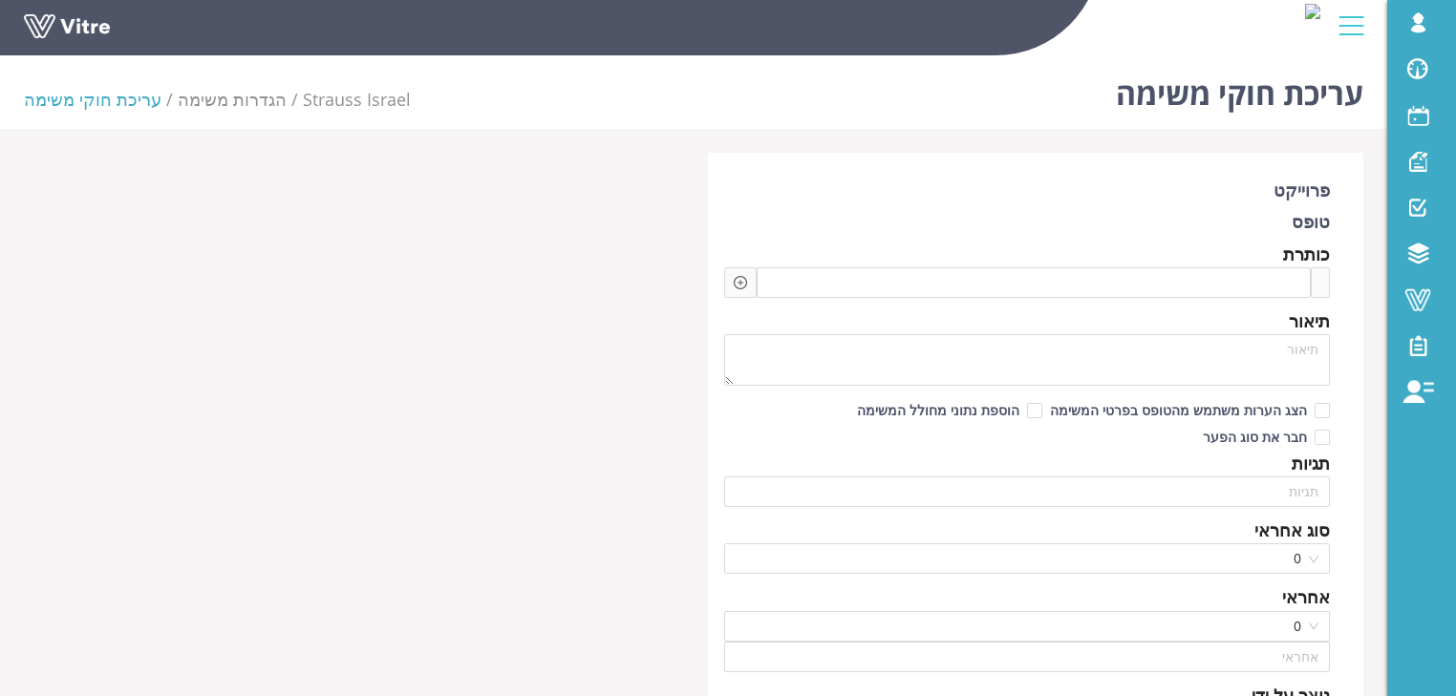
type input "[PERSON_NAME] SU"
type input "720"
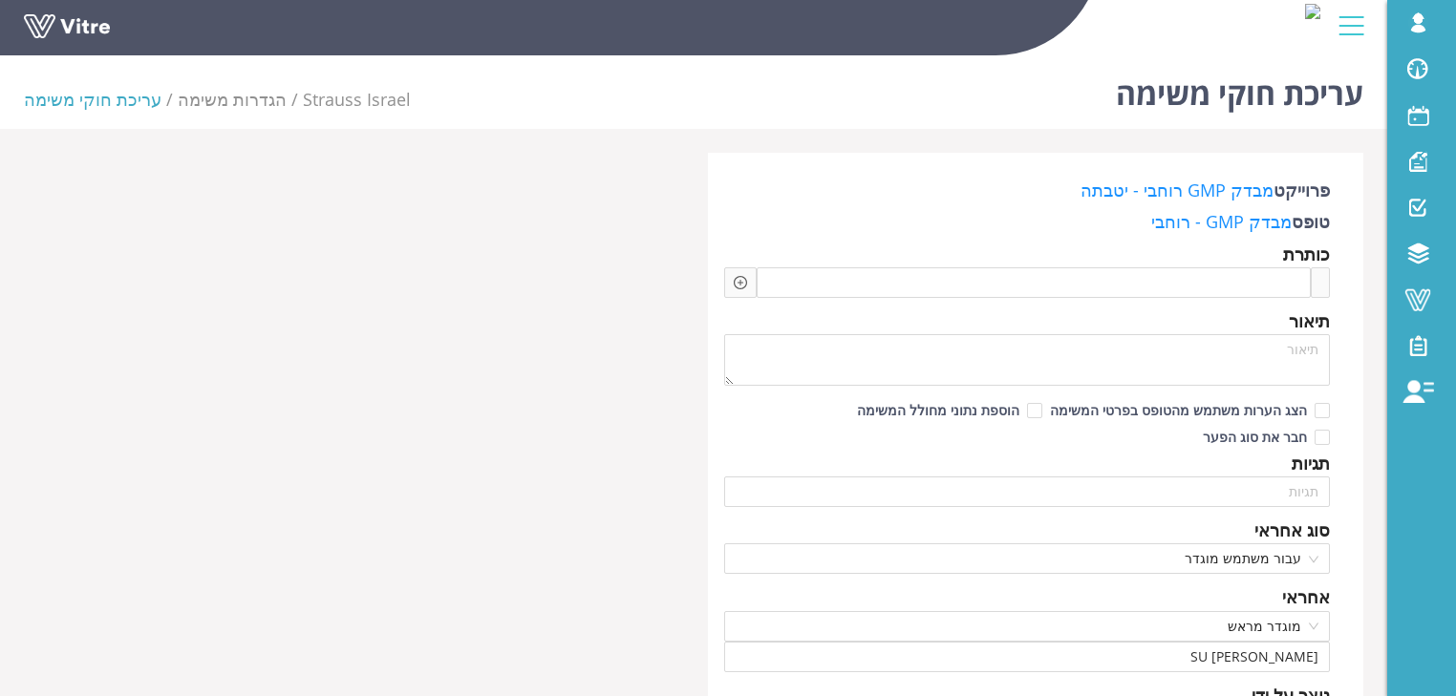
checkbox input "true"
type input "[PERSON_NAME]'"
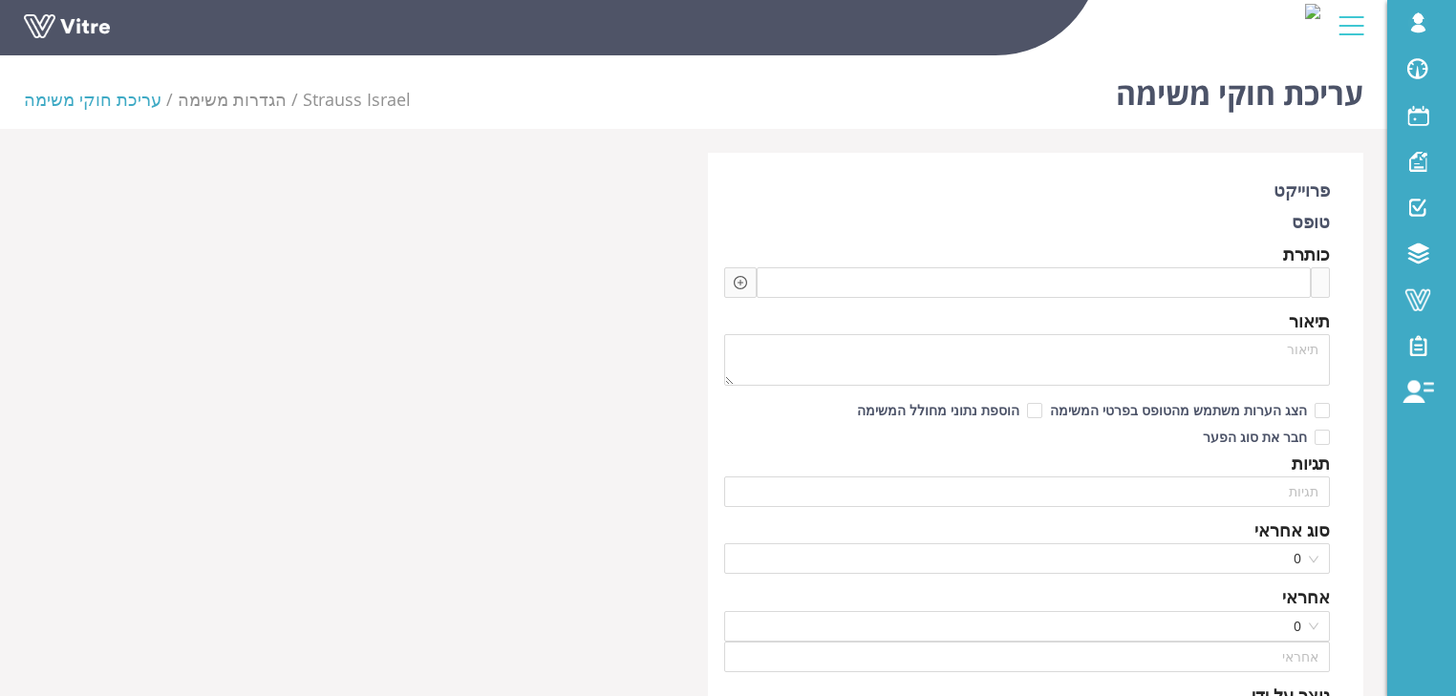
type input "[PERSON_NAME] SU"
type input "720"
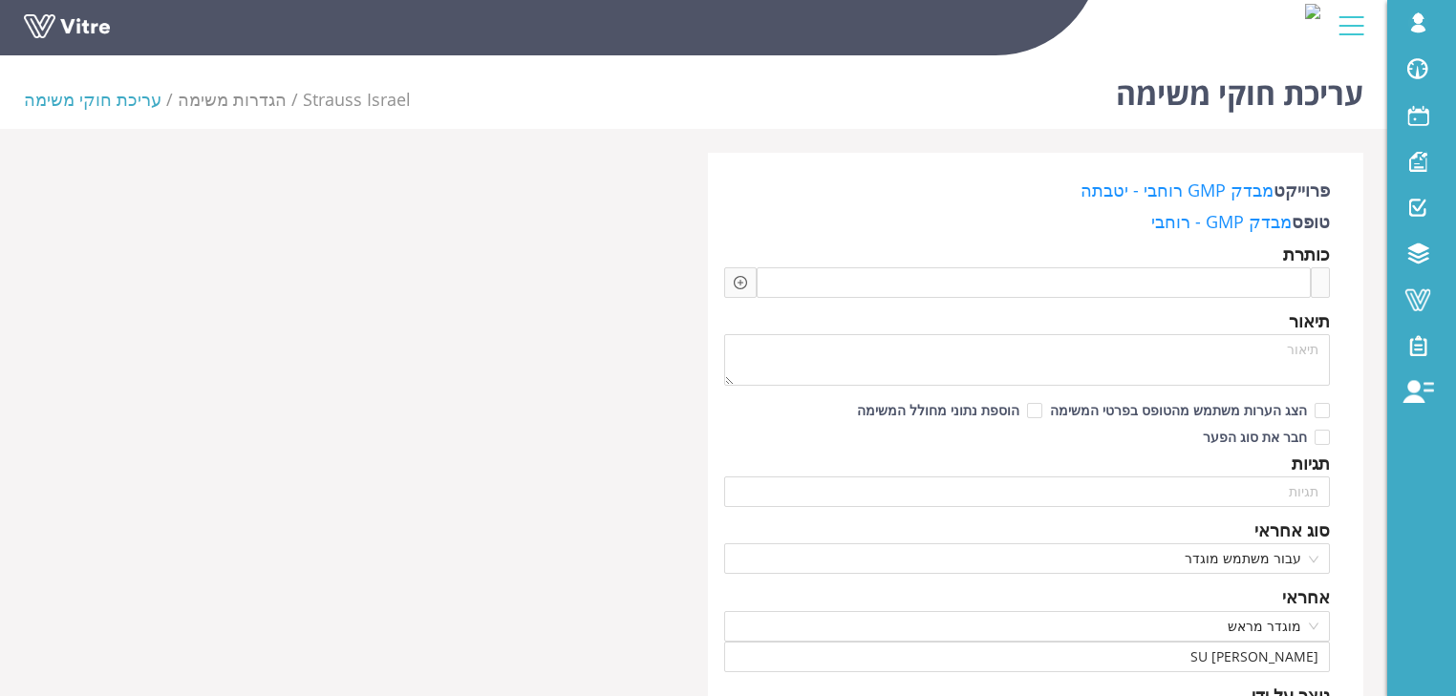
checkbox input "true"
type input "[PERSON_NAME]'"
